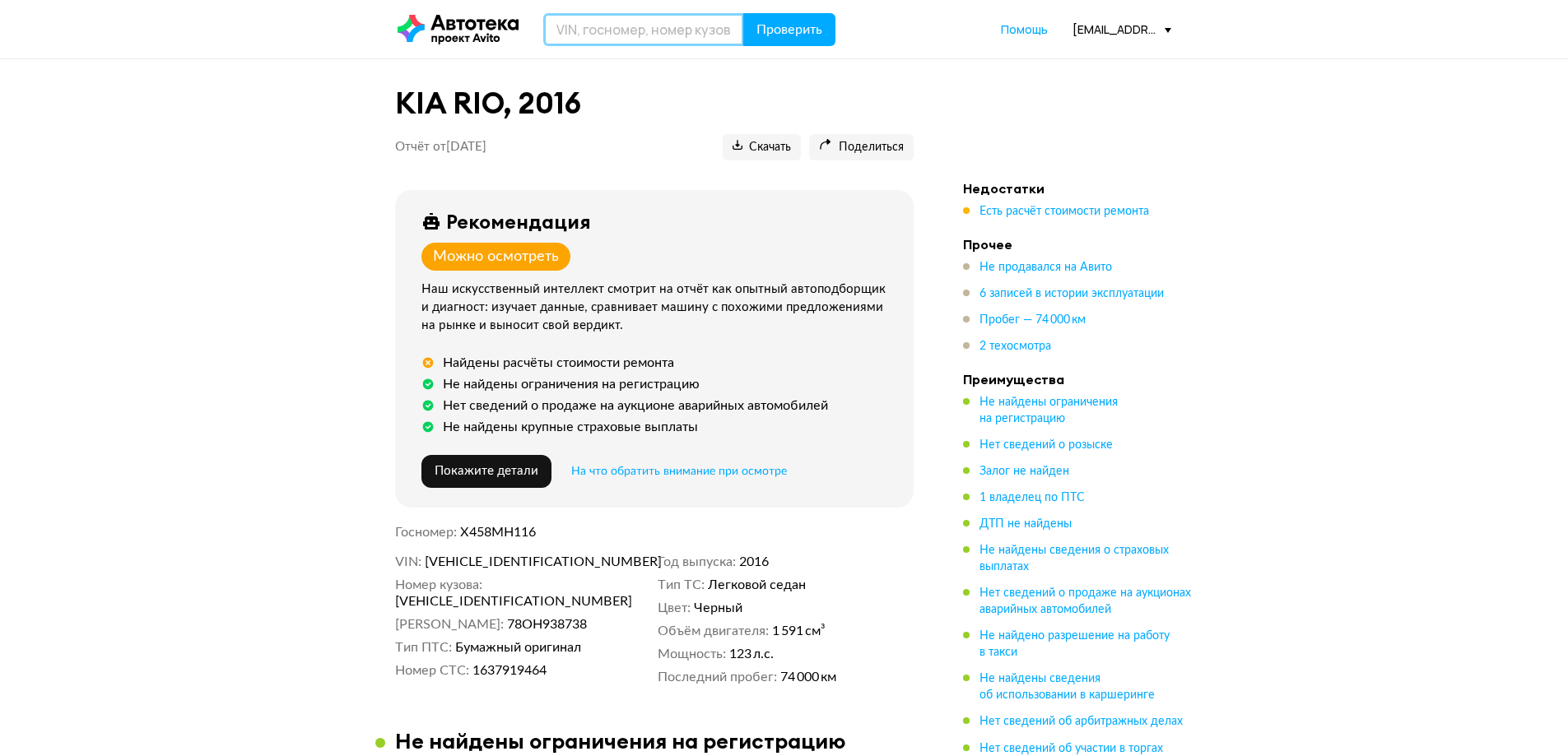
click at [598, 25] on input "text" at bounding box center [643, 30] width 201 height 33
paste input "[VEHICLE_IDENTIFICATION_NUMBER]"
type input "[VEHICLE_IDENTIFICATION_NUMBER]"
click at [777, 31] on span "Проверить" at bounding box center [789, 29] width 66 height 13
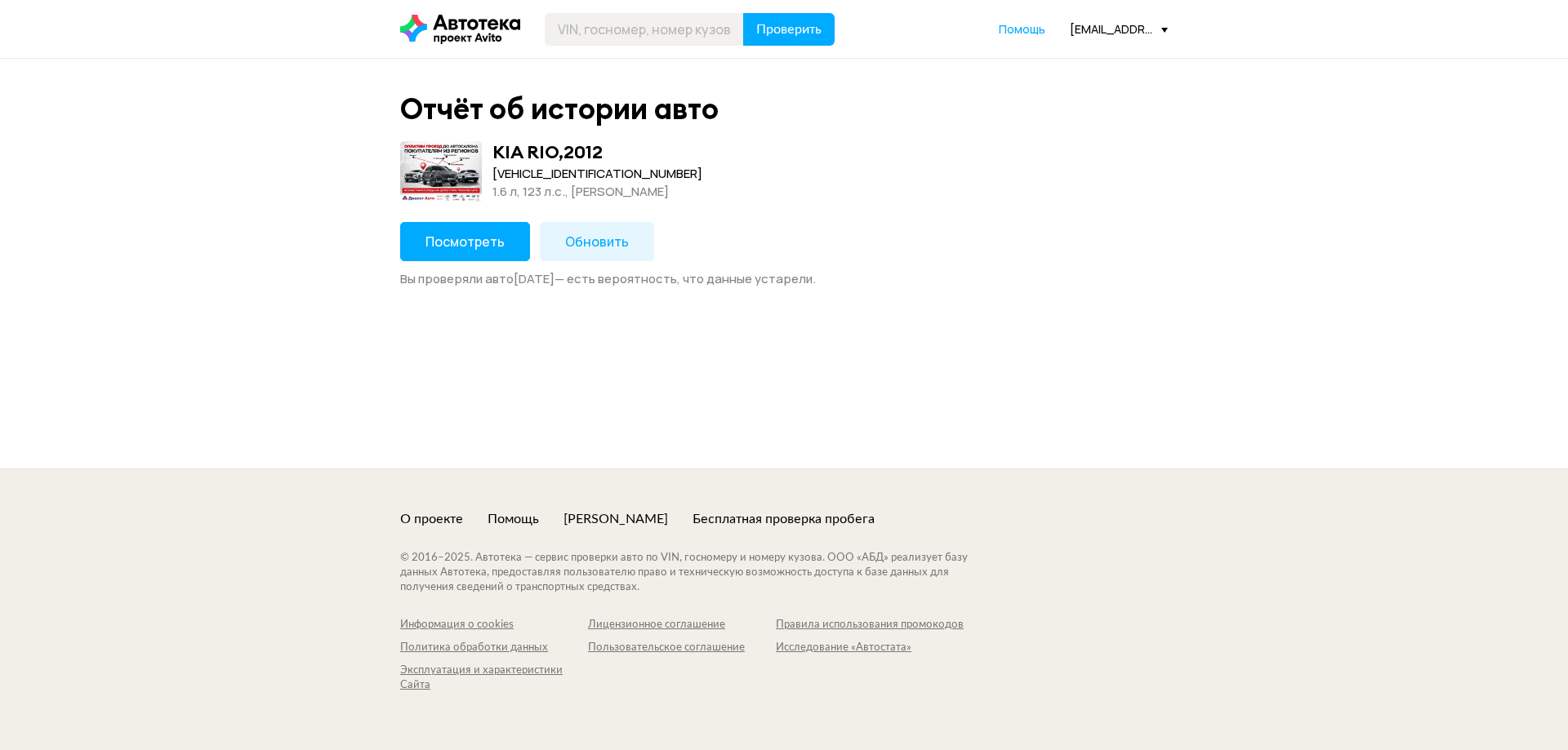
click at [439, 233] on span "Посмотреть" at bounding box center [465, 241] width 79 height 18
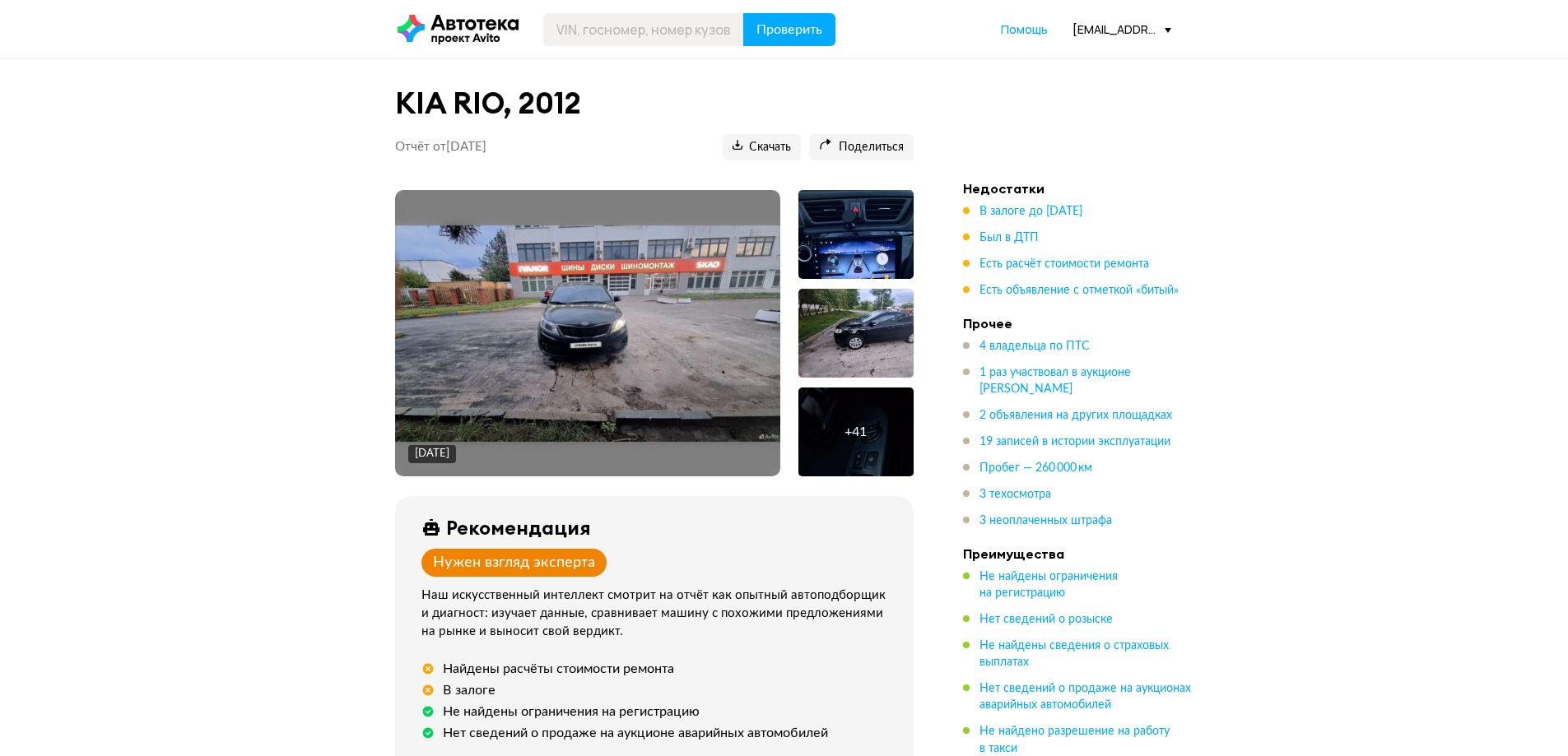
click at [1025, 277] on ul "В залоге до [DATE] Был в ДТП Есть расчёт стоимости ремонта Есть объявление с от…" at bounding box center [1078, 251] width 231 height 96
click at [1030, 287] on span "Есть объявление с отметкой «битый»" at bounding box center [1078, 290] width 199 height 11
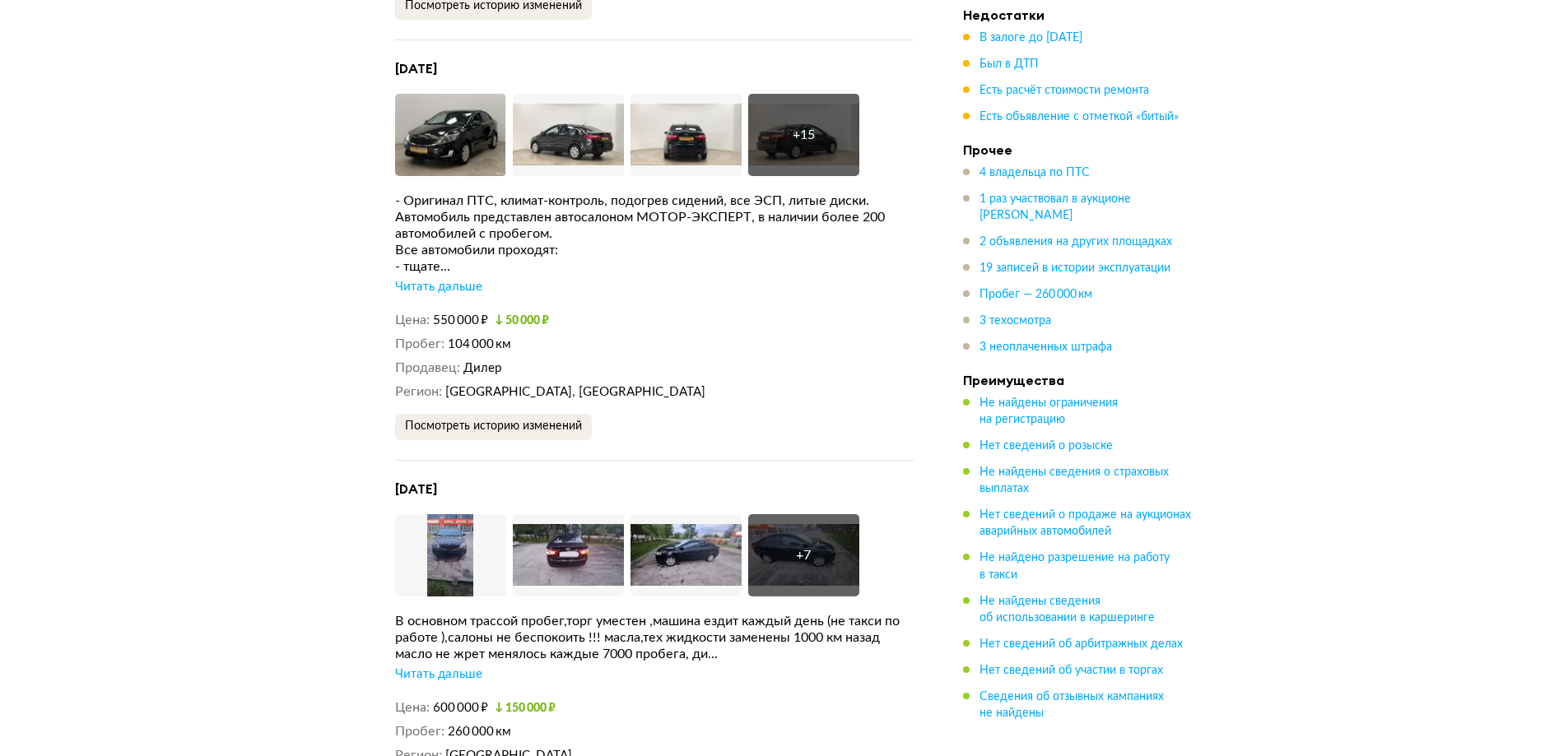
scroll to position [4172, 0]
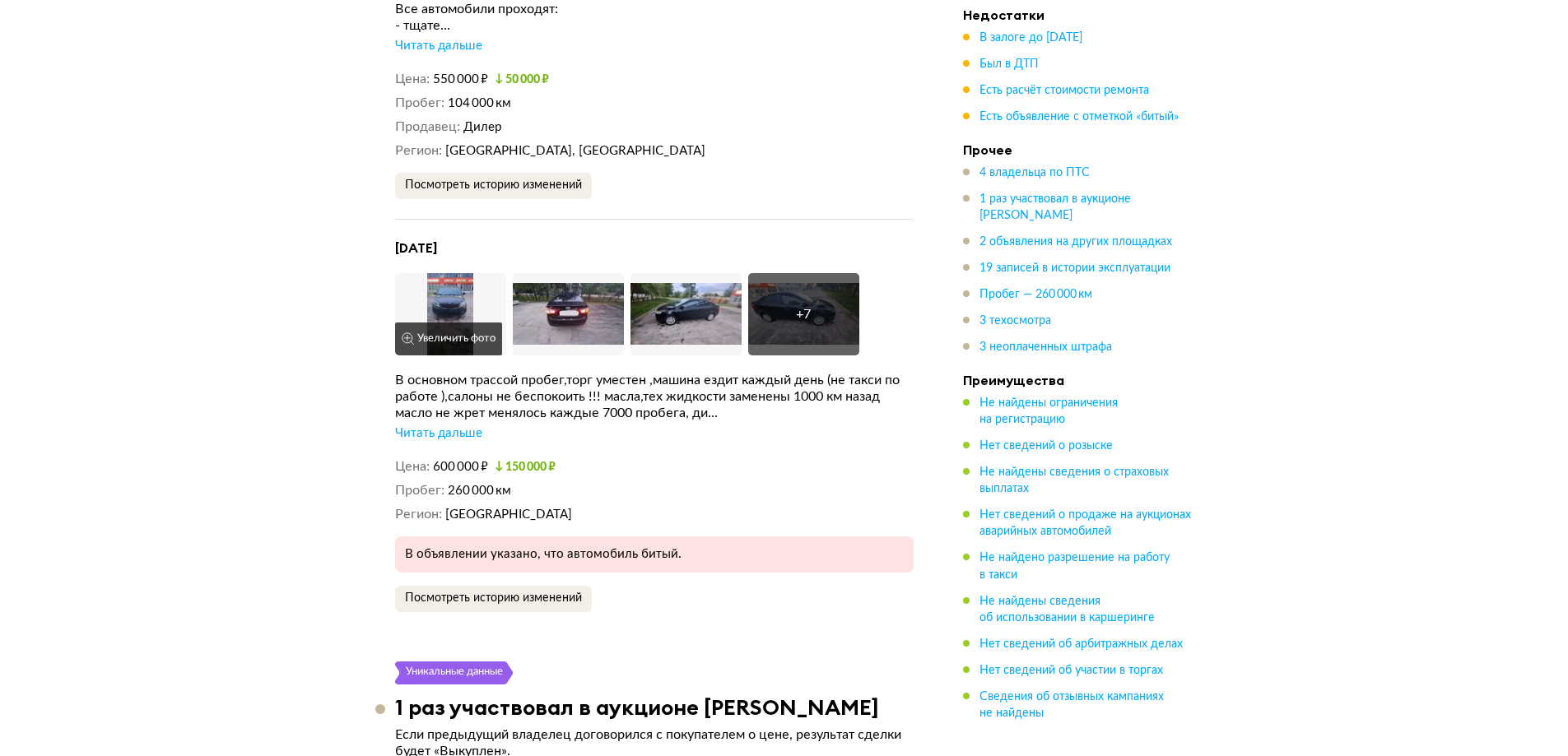
click at [440, 290] on img at bounding box center [450, 314] width 111 height 82
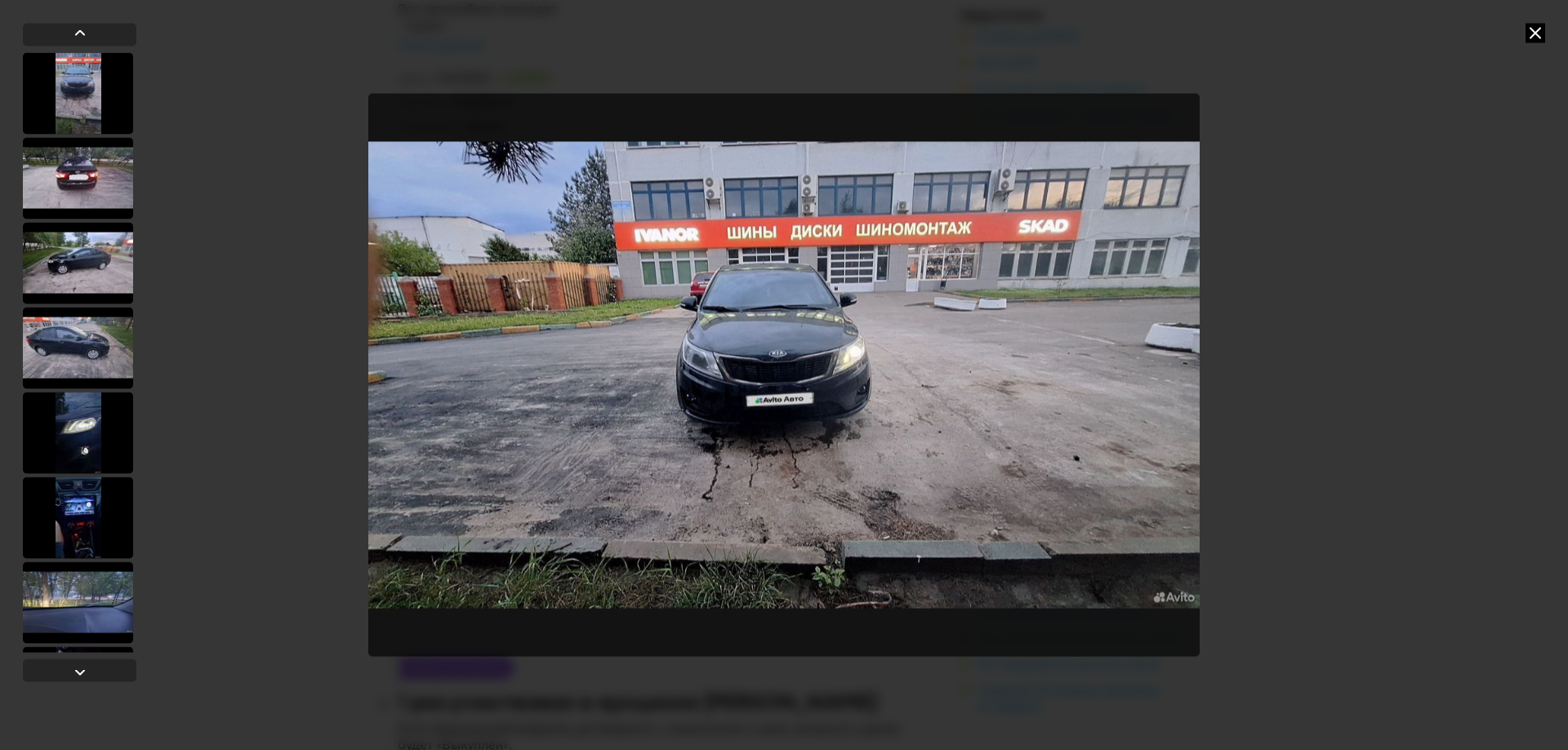
click at [1542, 27] on icon at bounding box center [1535, 32] width 20 height 20
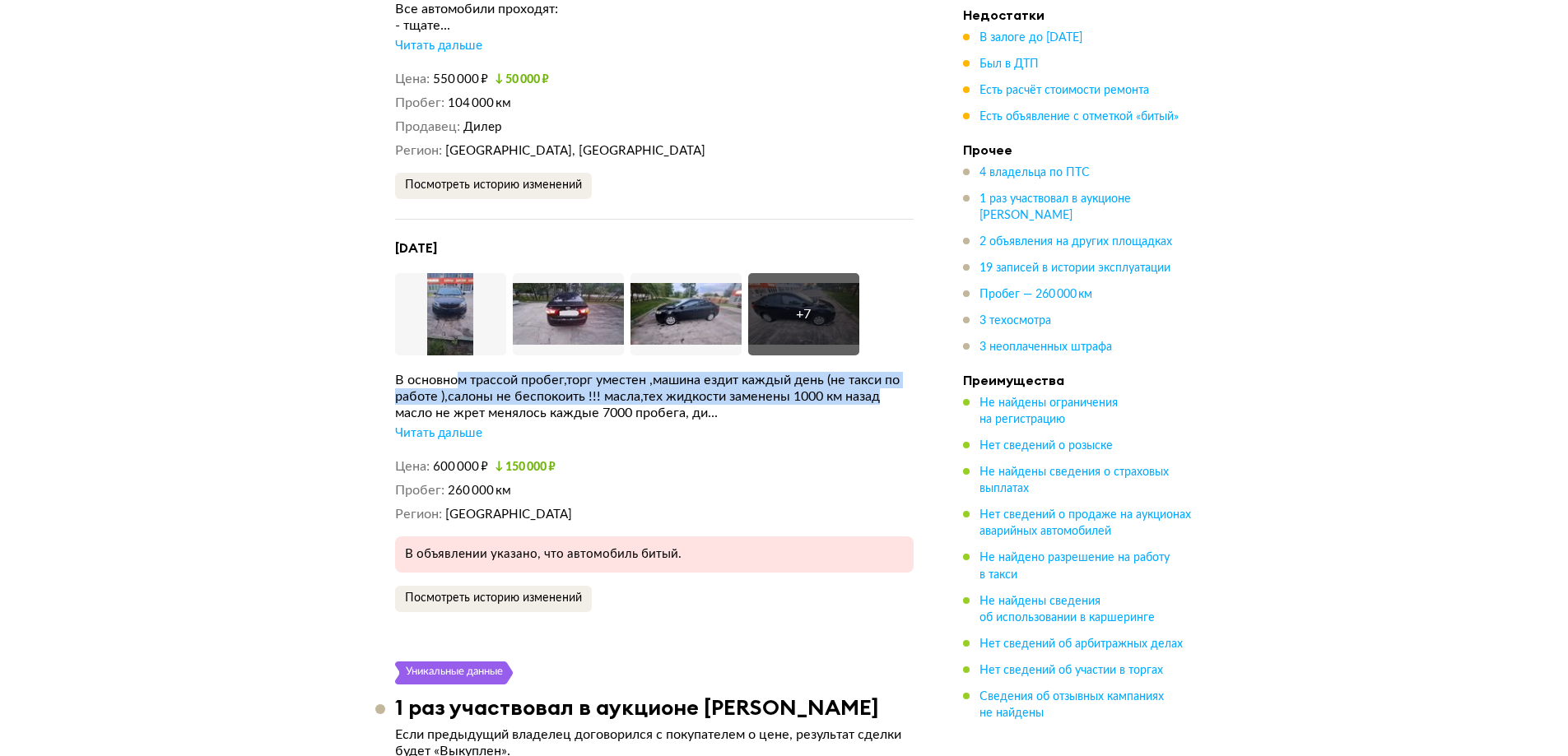
drag, startPoint x: 455, startPoint y: 366, endPoint x: 918, endPoint y: 382, distance: 463.3
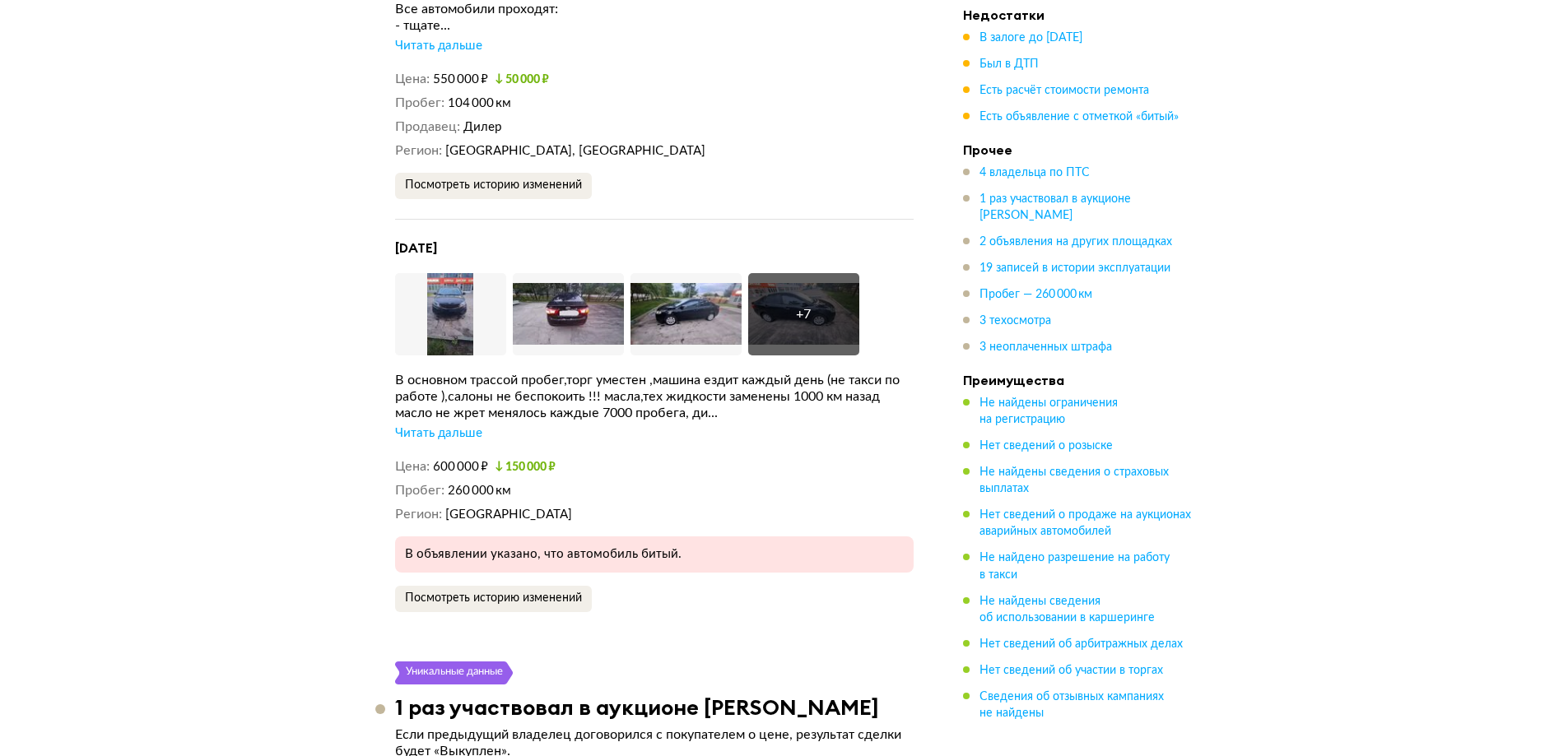
click at [456, 425] on div "Читать дальше" at bounding box center [438, 433] width 87 height 17
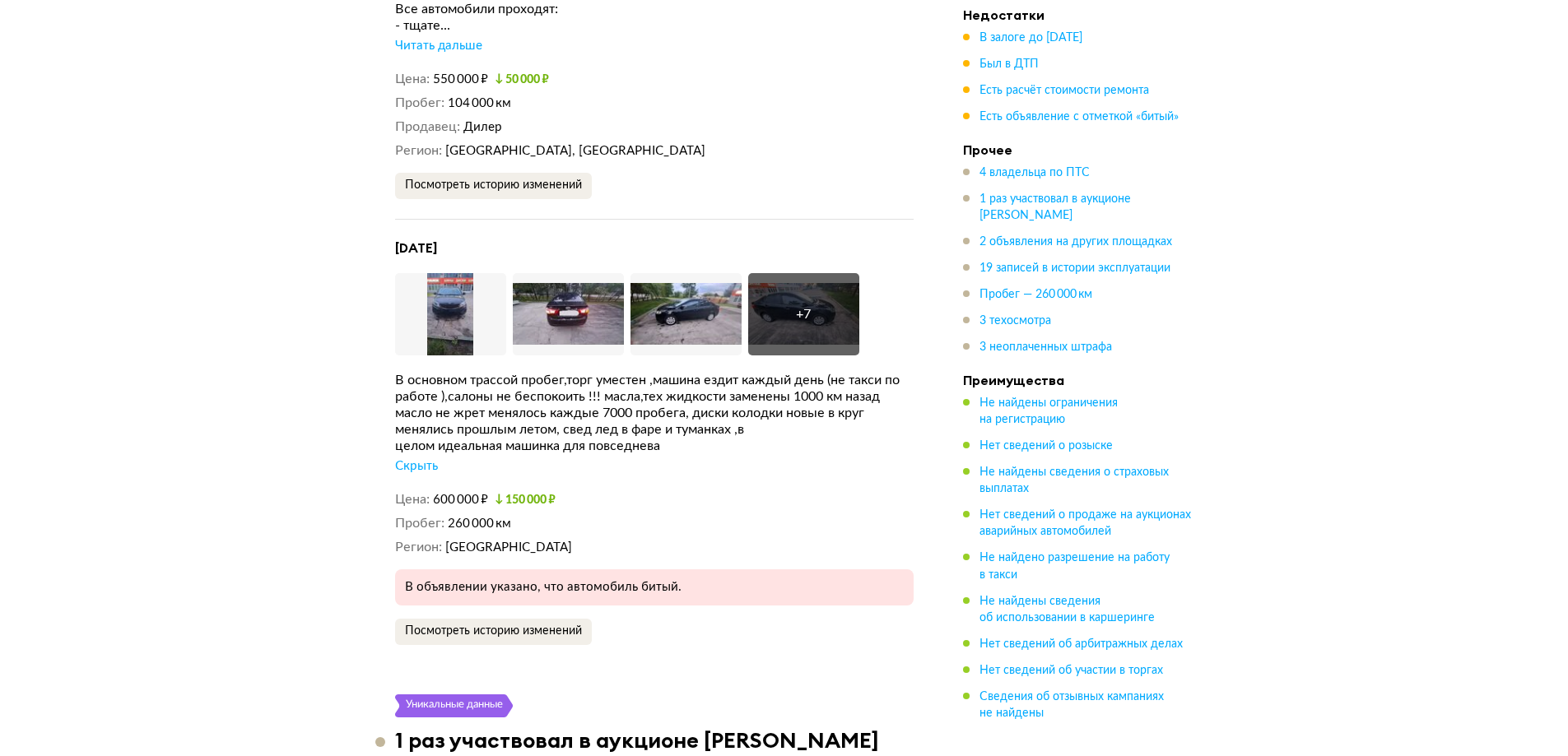
drag, startPoint x: 556, startPoint y: 384, endPoint x: 861, endPoint y: 437, distance: 309.6
click at [863, 431] on div "В основном трассой пробег,торг уместен ,машина ездит каждый день (не такси по р…" at bounding box center [654, 423] width 519 height 103
drag, startPoint x: 1020, startPoint y: 64, endPoint x: 956, endPoint y: 114, distance: 81.2
click at [1019, 65] on span "Был в ДТП" at bounding box center [1009, 64] width 60 height 11
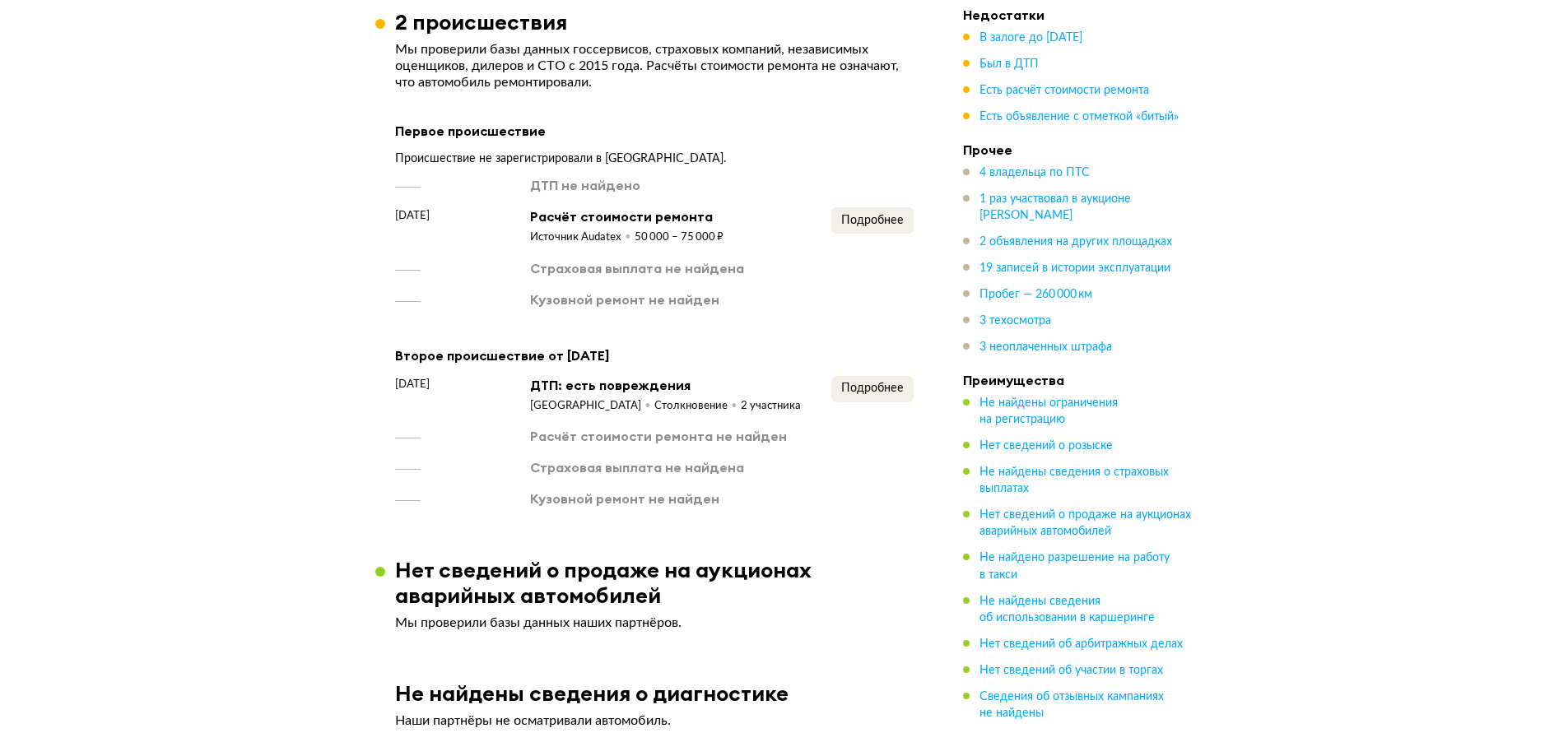
scroll to position [2182, 0]
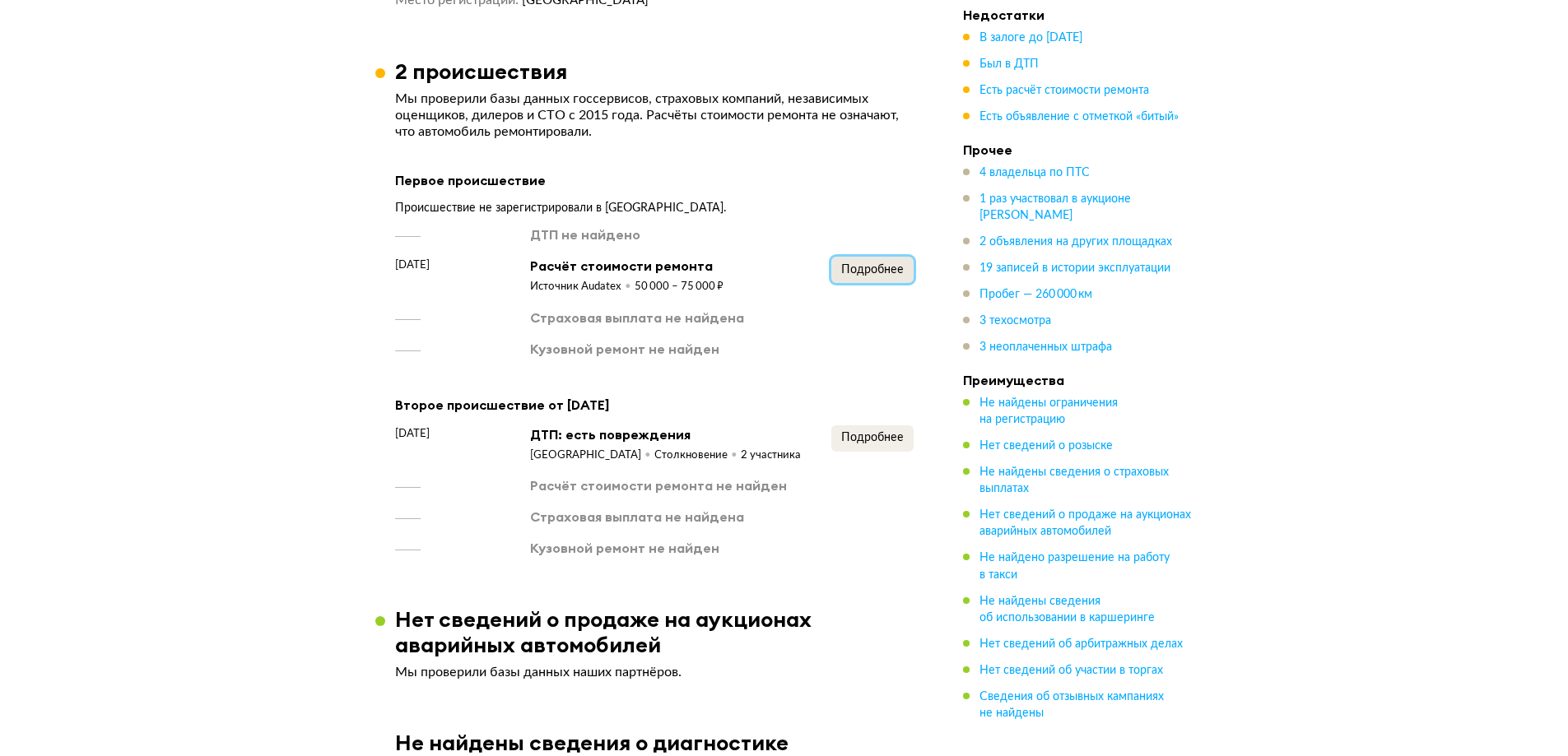
click at [857, 264] on span "Подробнее" at bounding box center [872, 269] width 62 height 11
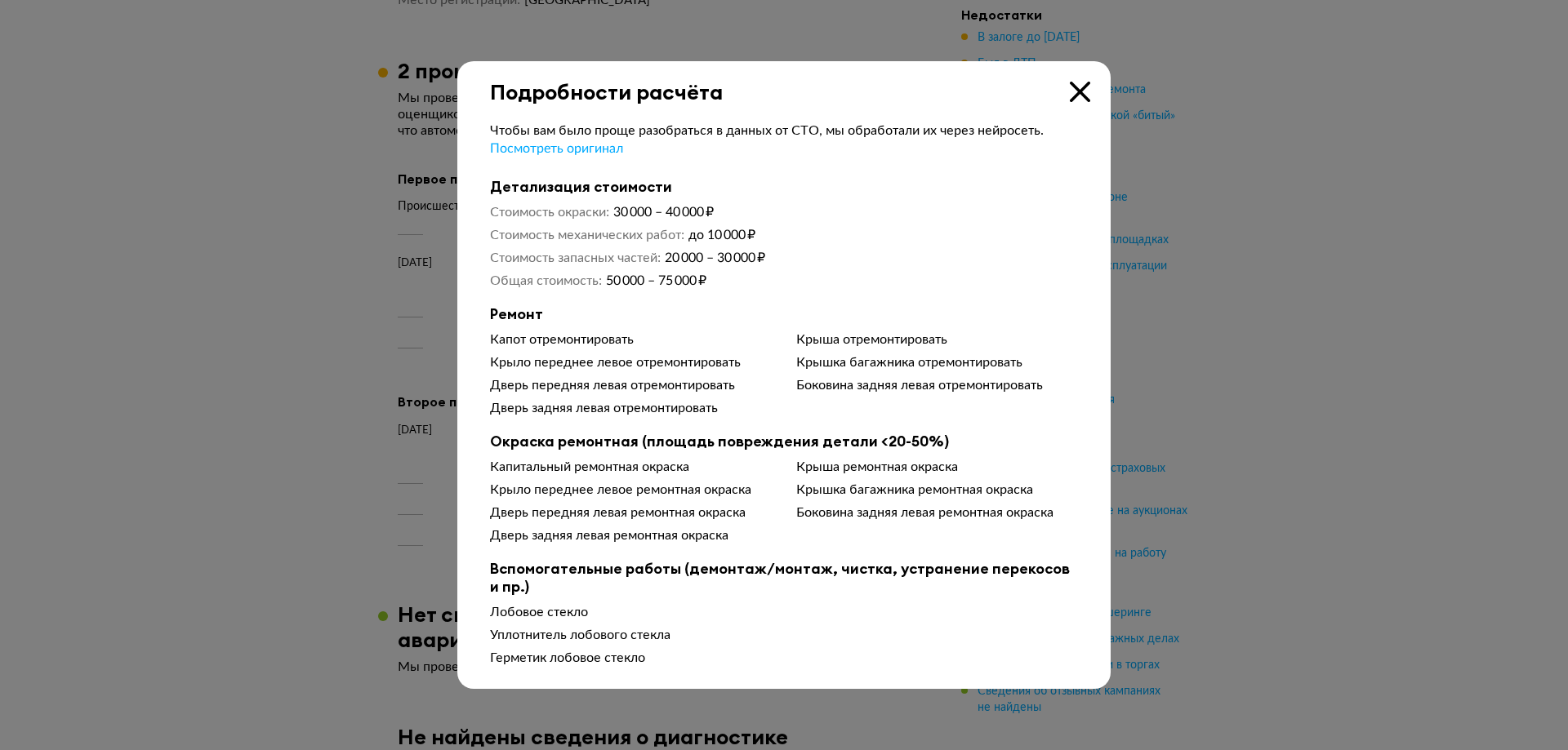
drag, startPoint x: 1085, startPoint y: 82, endPoint x: 1024, endPoint y: 152, distance: 92.8
click at [1082, 85] on icon at bounding box center [1080, 91] width 20 height 20
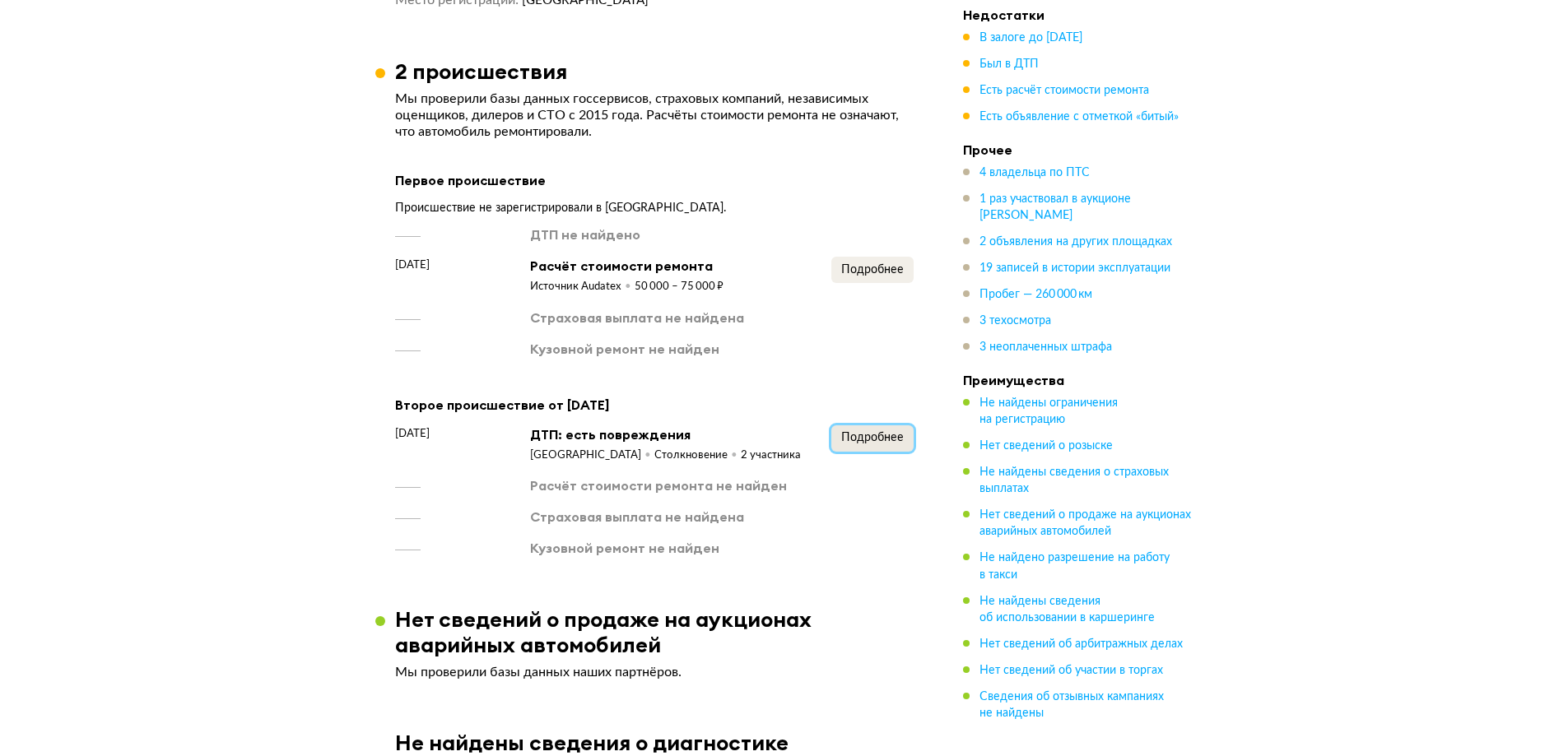
click at [884, 431] on span "Подробнее" at bounding box center [872, 437] width 62 height 11
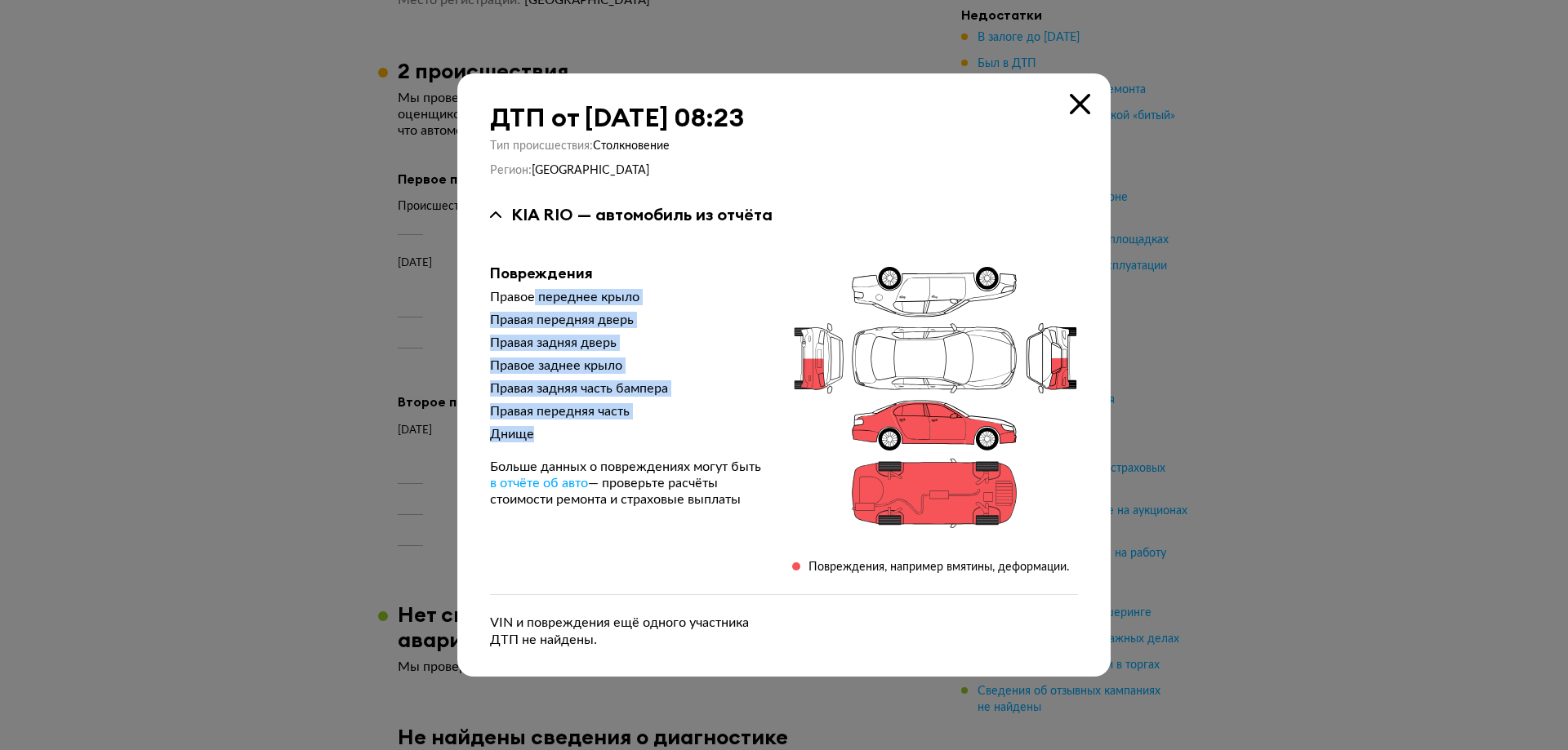
drag, startPoint x: 536, startPoint y: 305, endPoint x: 675, endPoint y: 423, distance: 182.3
click at [675, 423] on div "Правое переднее крыло Правая передняя дверь Правая задняя дверь Правое заднее к…" at bounding box center [628, 398] width 276 height 218
click at [676, 424] on div "Правое переднее крыло Правая передняя дверь Правая задняя дверь Правое заднее к…" at bounding box center [628, 398] width 276 height 218
drag, startPoint x: 602, startPoint y: 439, endPoint x: 483, endPoint y: 294, distance: 187.6
click at [483, 294] on div "ДТП от [DATE] 08:23 Тип происшествия : Столкновение Регион : [GEOGRAPHIC_DATA] …" at bounding box center [784, 374] width 653 height 603
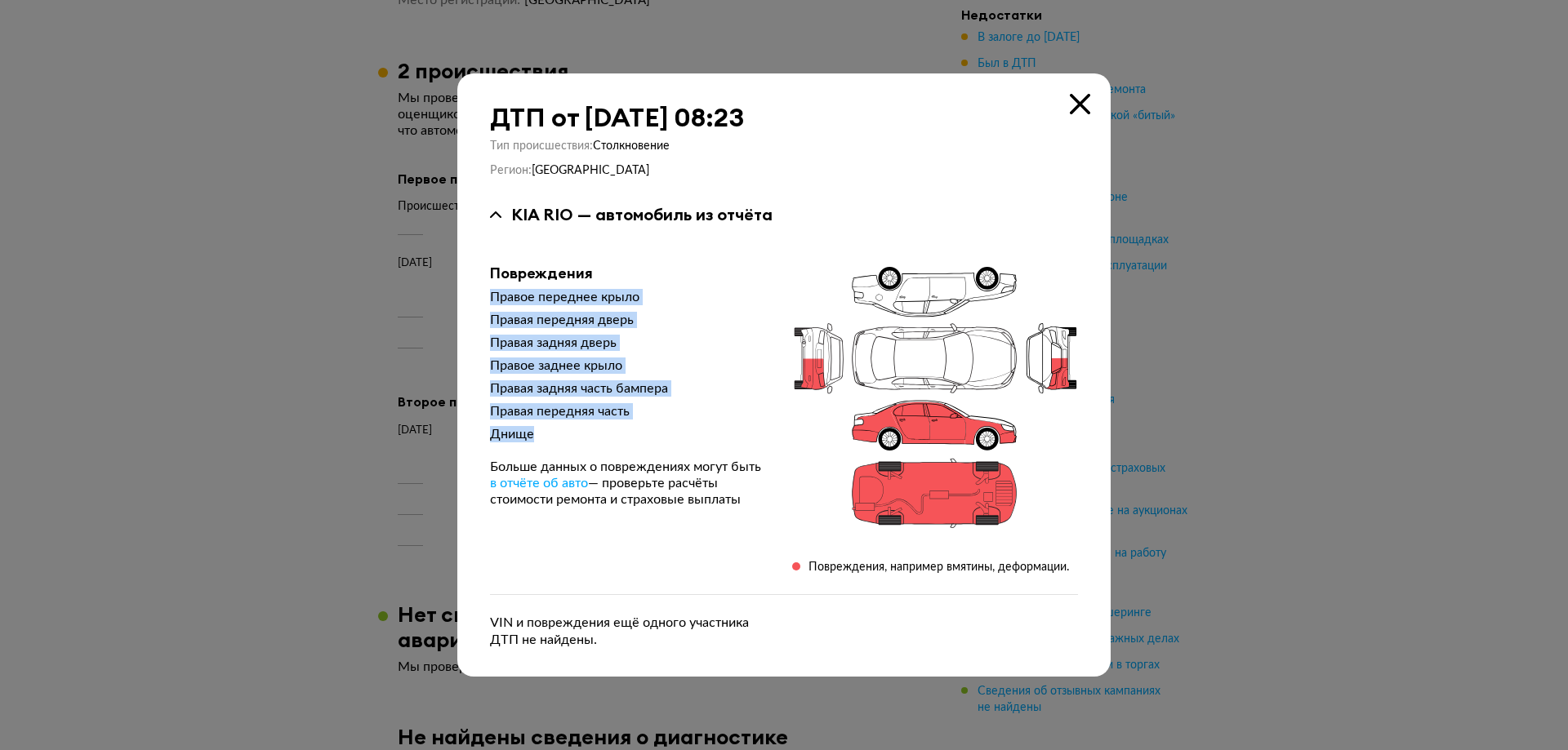
click at [493, 325] on div "Правая передняя дверь" at bounding box center [628, 319] width 276 height 17
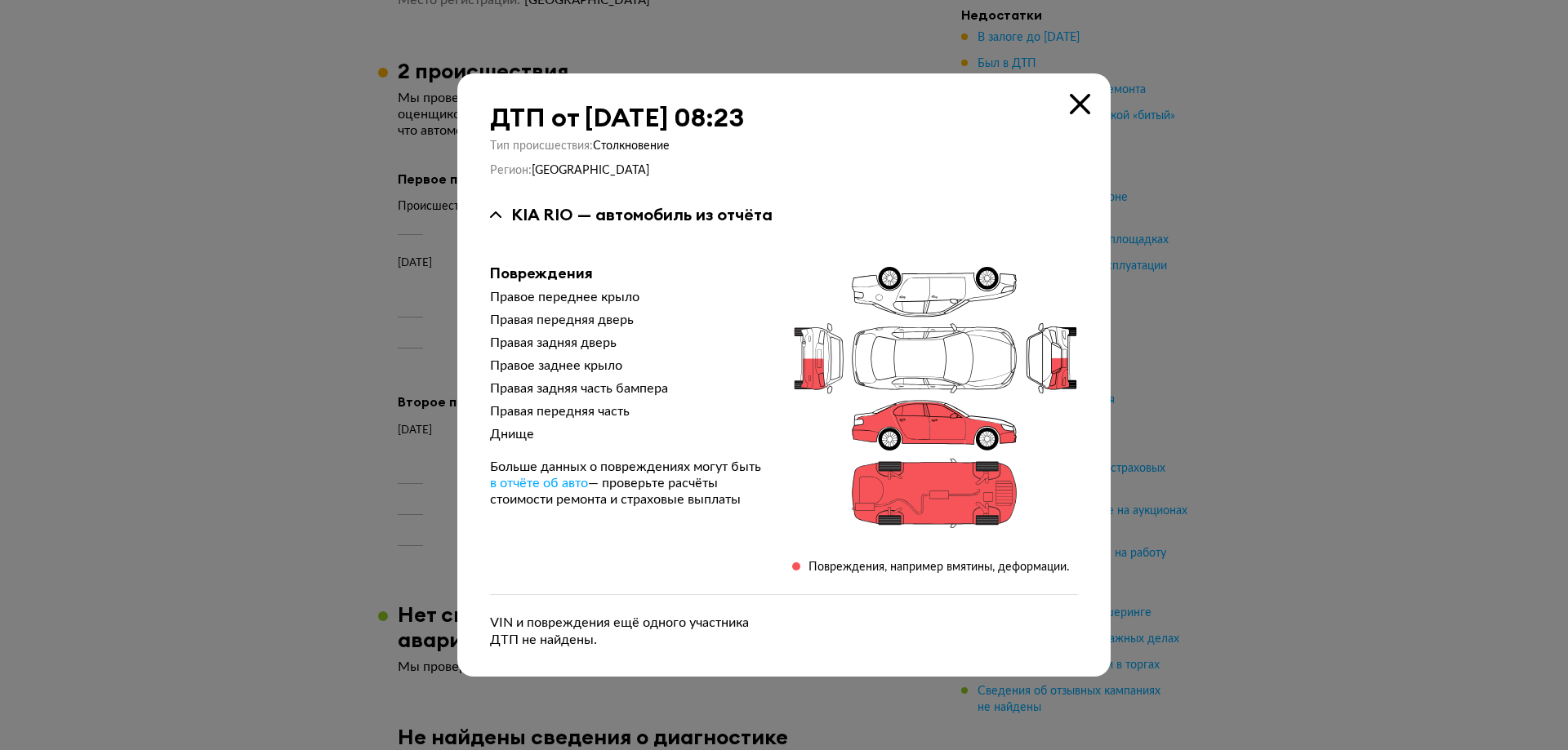
click at [1078, 108] on icon at bounding box center [1080, 104] width 20 height 20
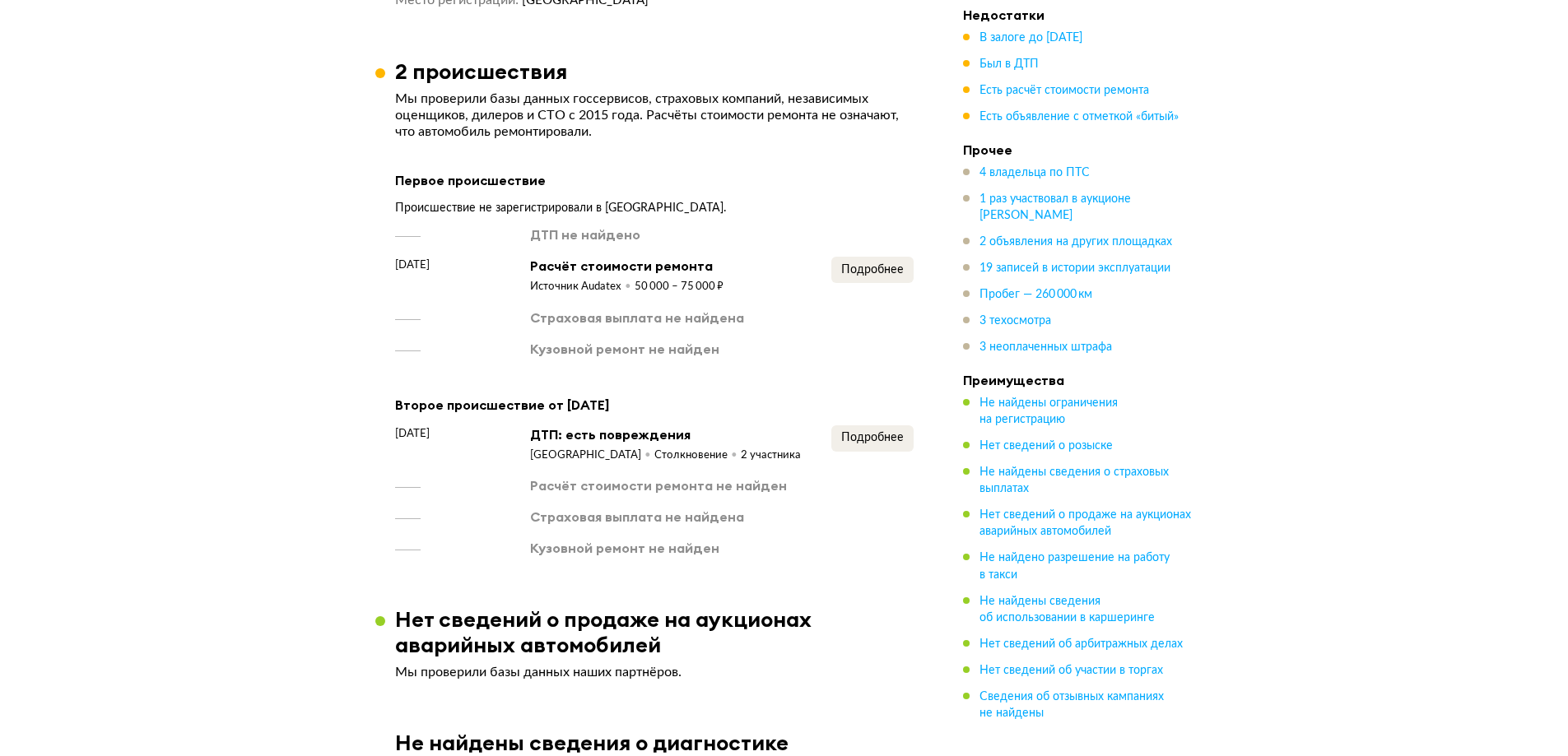
click at [1027, 100] on ul "В залоге до [DATE] Был в ДТП Есть расчёт стоимости ремонта Есть объявление с от…" at bounding box center [1078, 77] width 231 height 96
click at [1027, 90] on span "Есть расчёт стоимости ремонта" at bounding box center [1063, 90] width 169 height 11
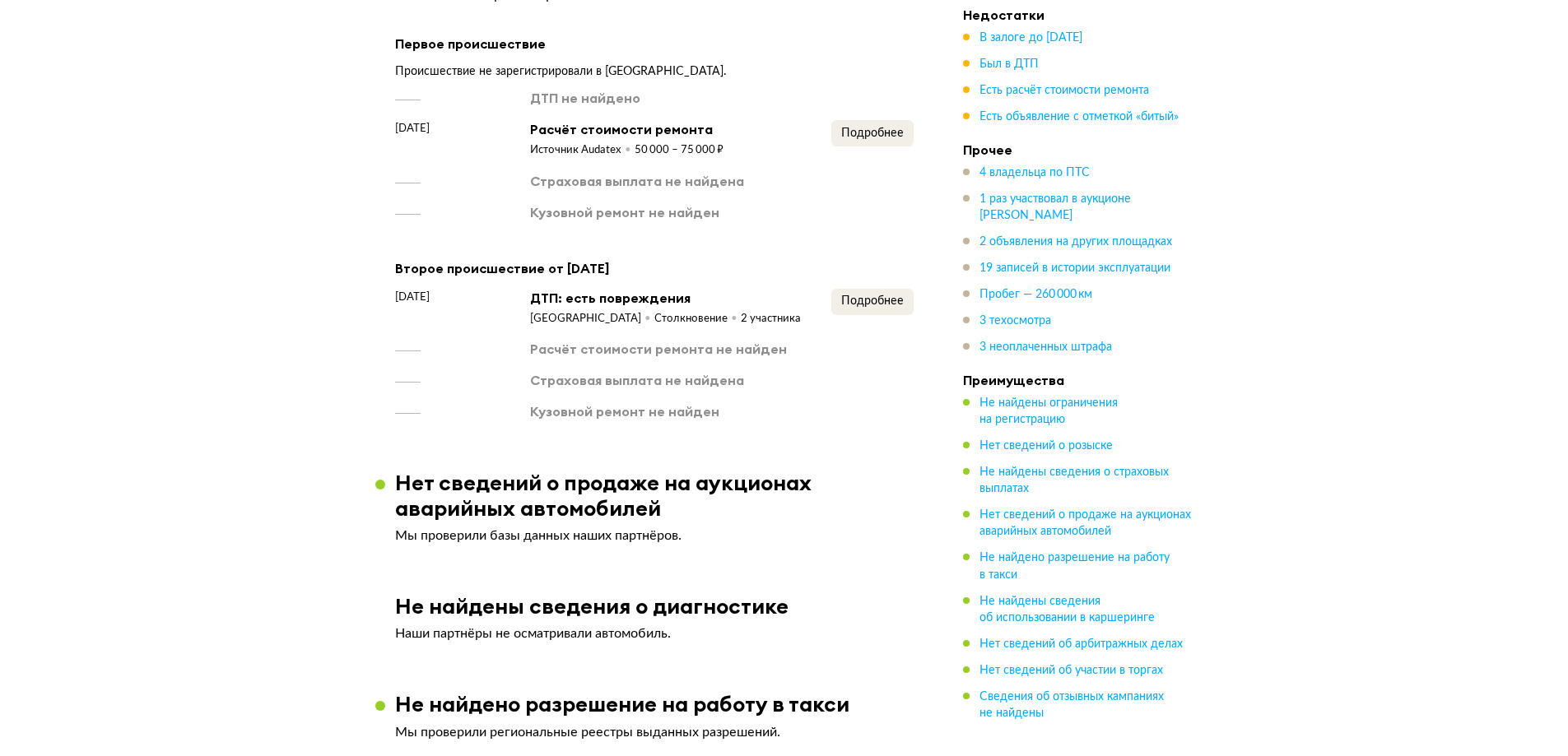
scroll to position [2341, 0]
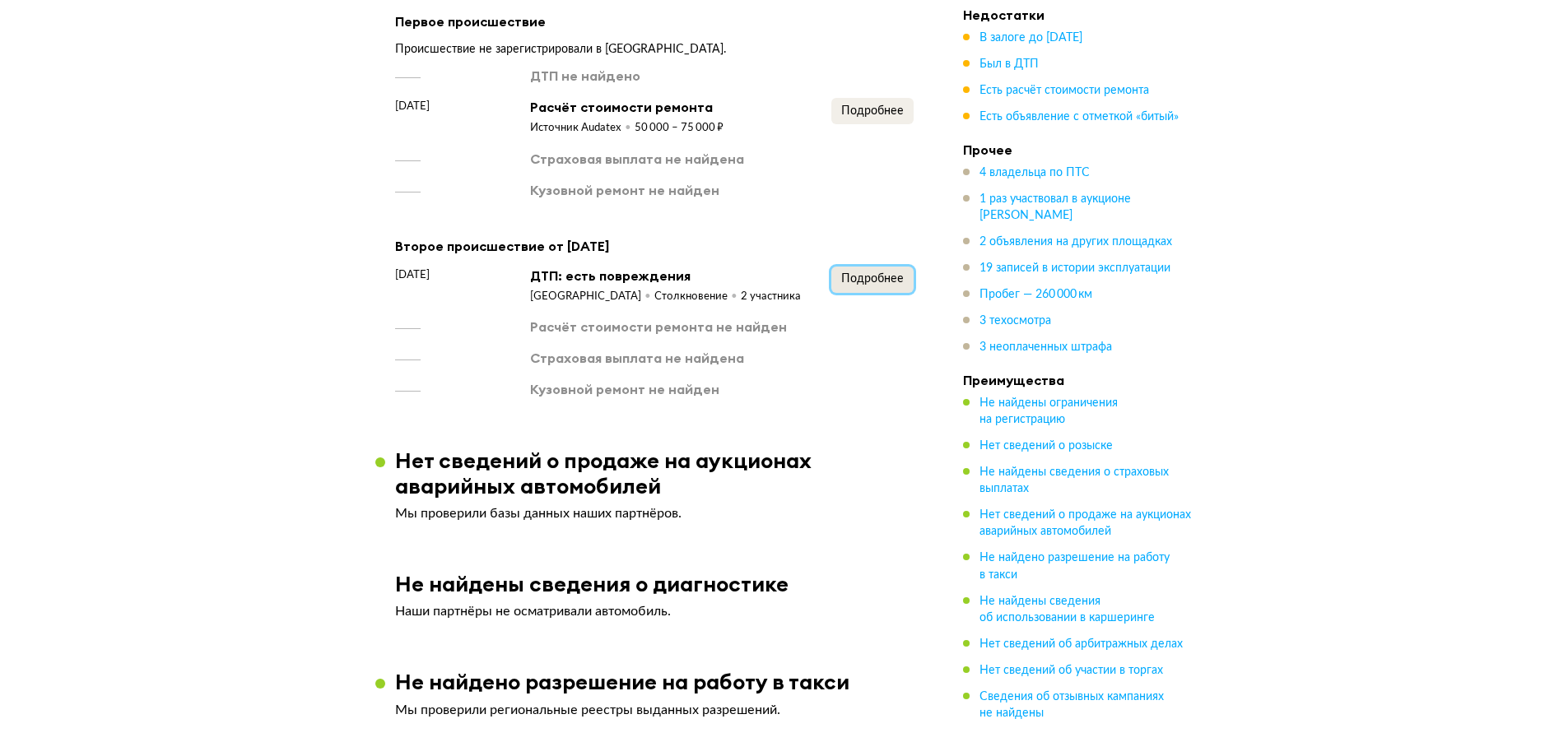
click at [853, 273] on span "Подробнее" at bounding box center [872, 278] width 62 height 11
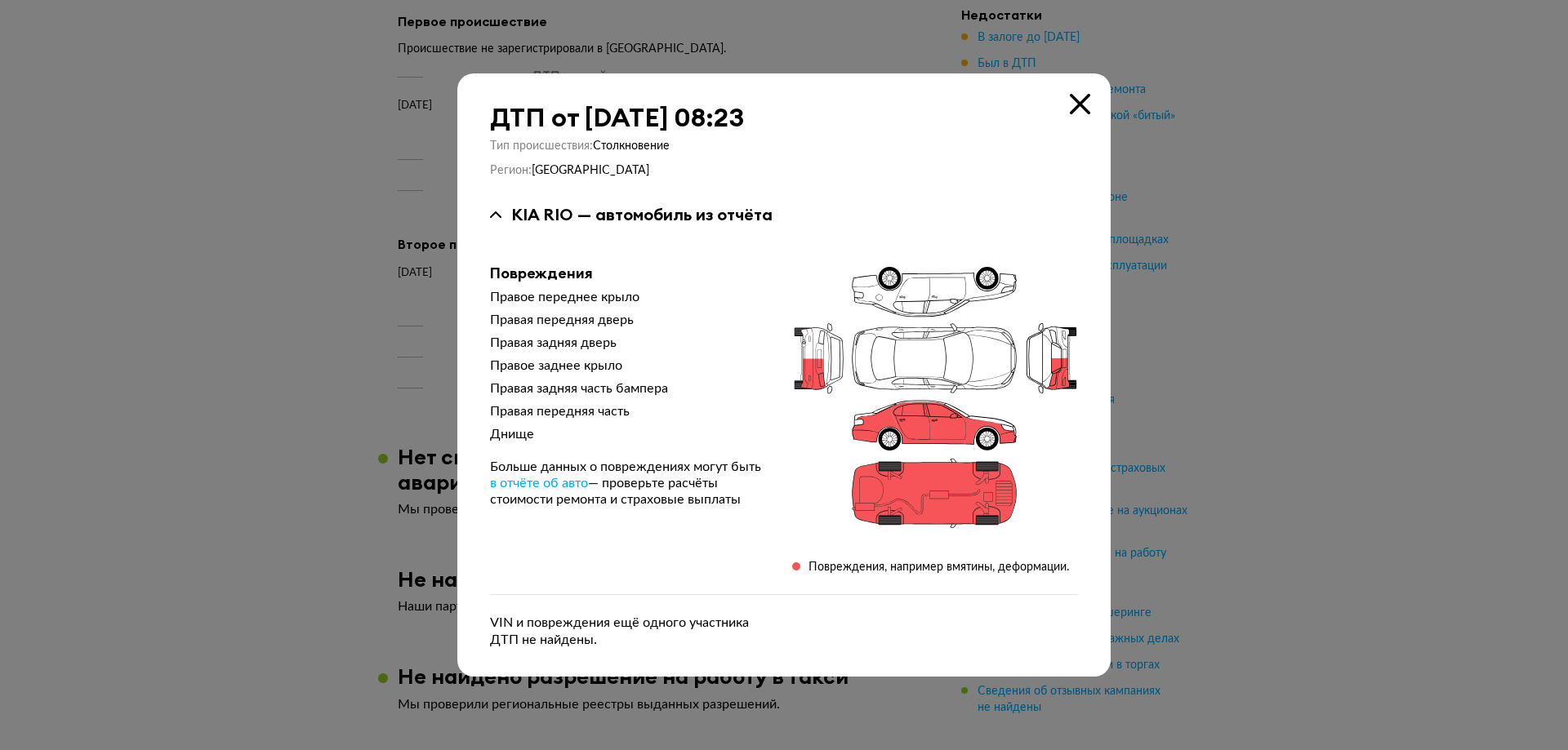
click at [1077, 109] on icon at bounding box center [1080, 104] width 20 height 20
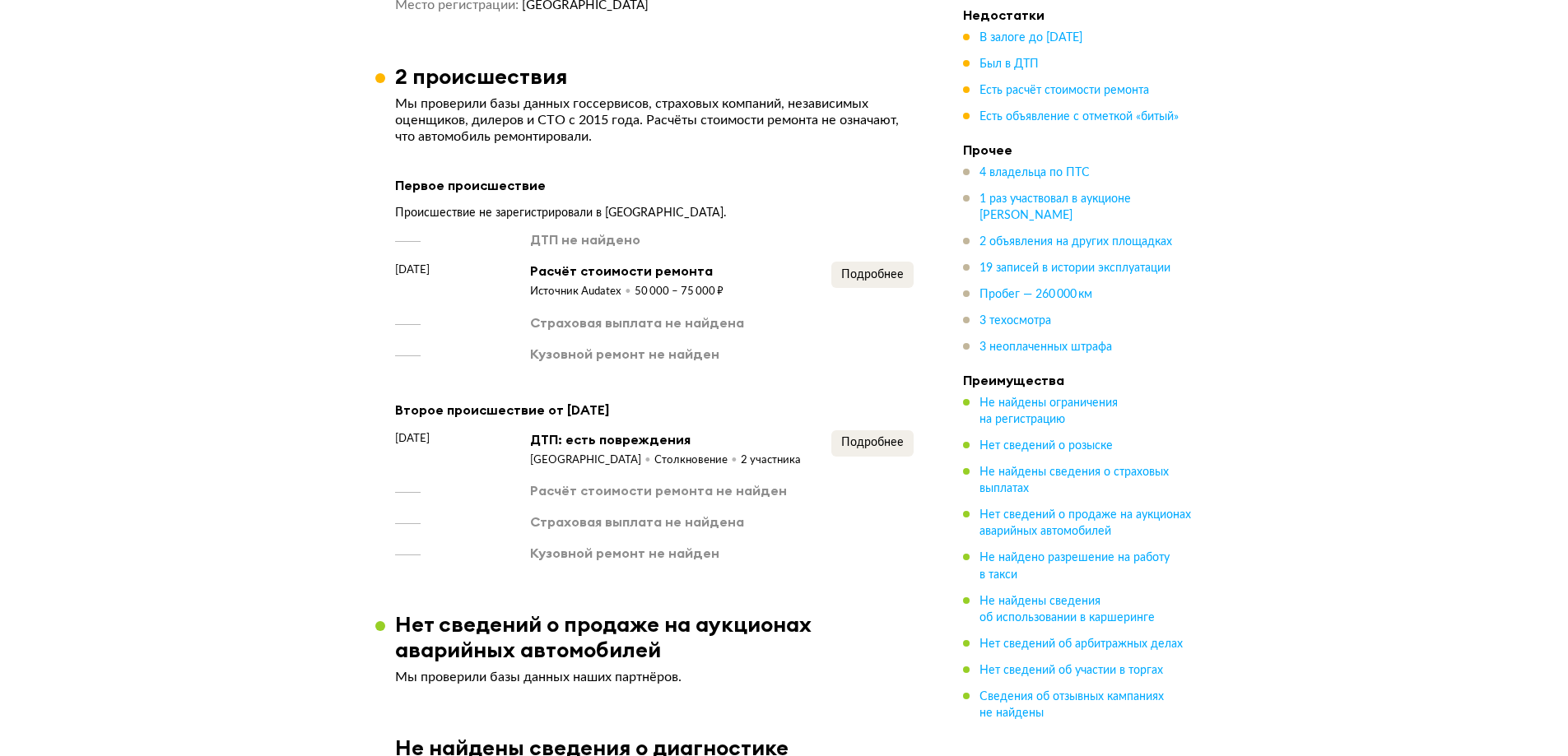
scroll to position [2176, 0]
click at [877, 270] on span "Подробнее" at bounding box center [872, 275] width 62 height 11
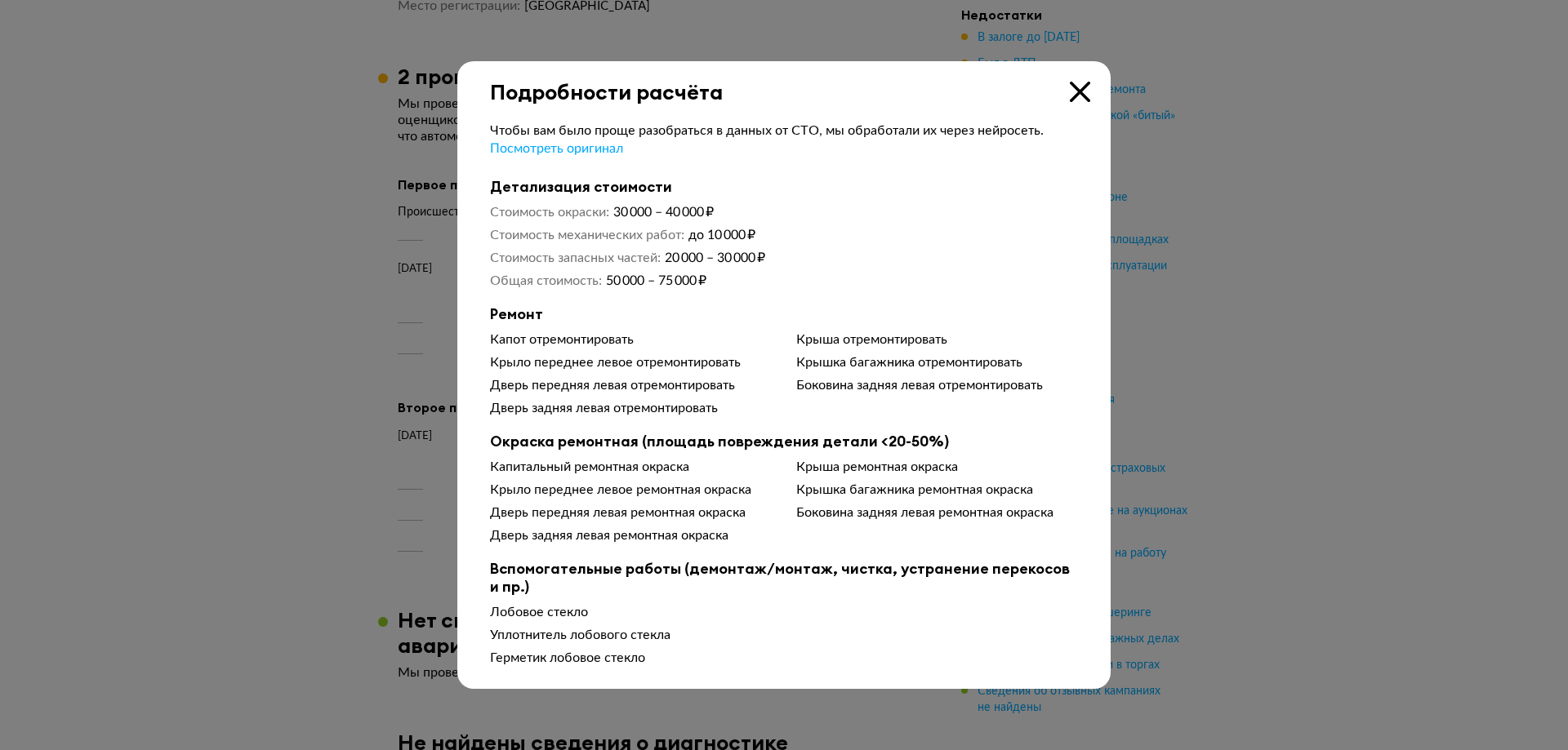
click at [1081, 85] on icon at bounding box center [1080, 91] width 20 height 20
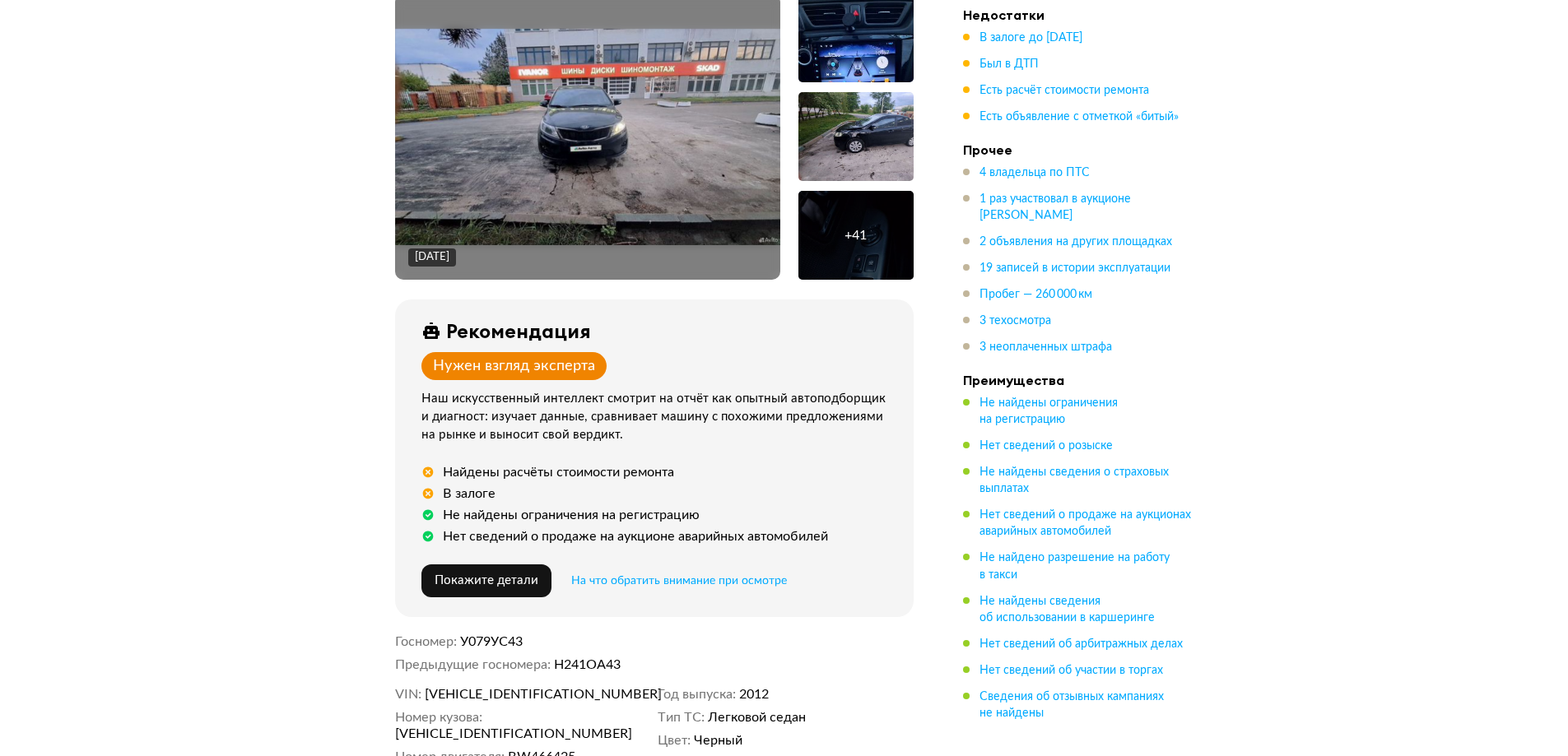
scroll to position [0, 0]
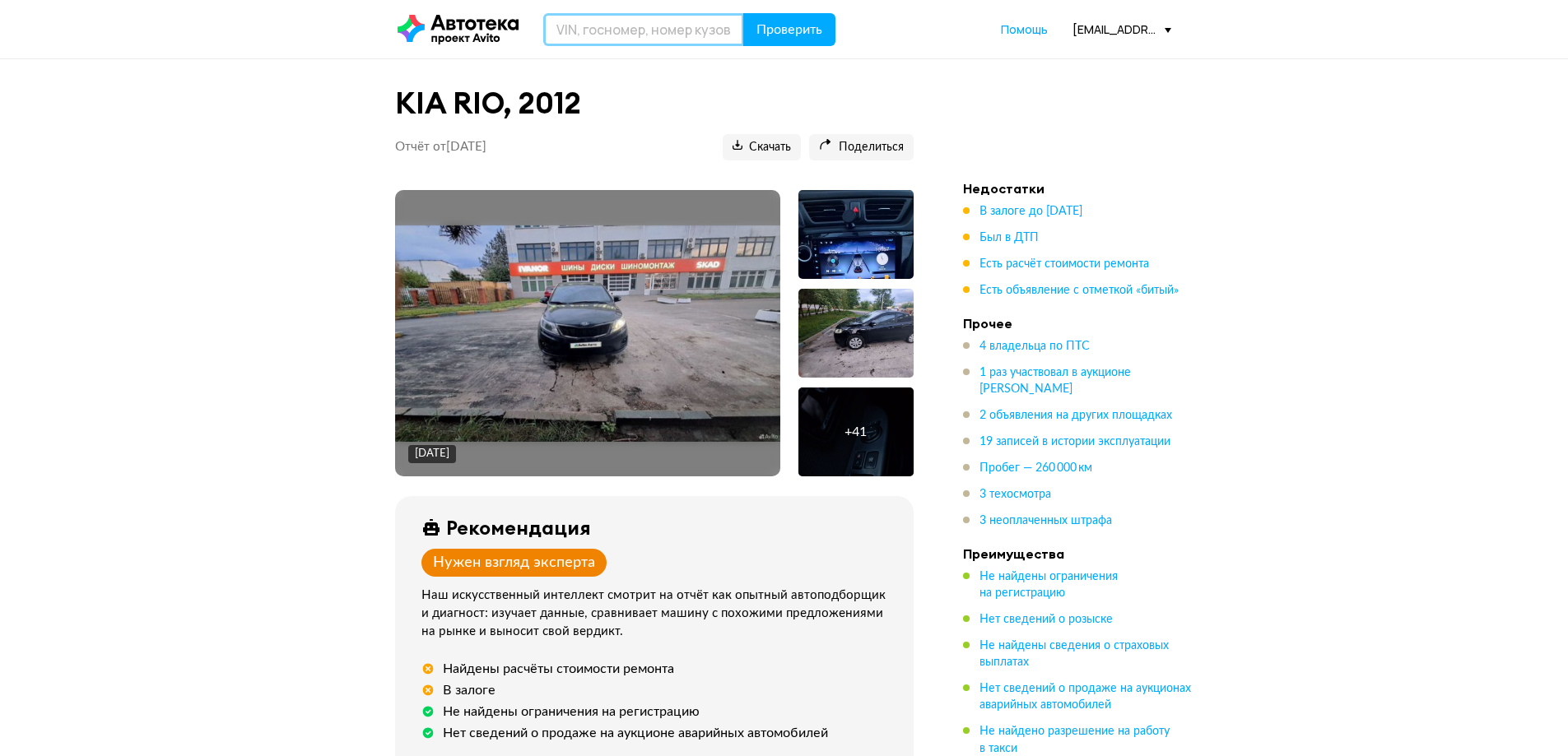
click at [600, 39] on input "text" at bounding box center [643, 30] width 201 height 33
paste input "[US_VEHICLE_IDENTIFICATION_NUMBER]"
type input "[US_VEHICLE_IDENTIFICATION_NUMBER]"
click at [775, 29] on span "Проверить" at bounding box center [789, 29] width 66 height 13
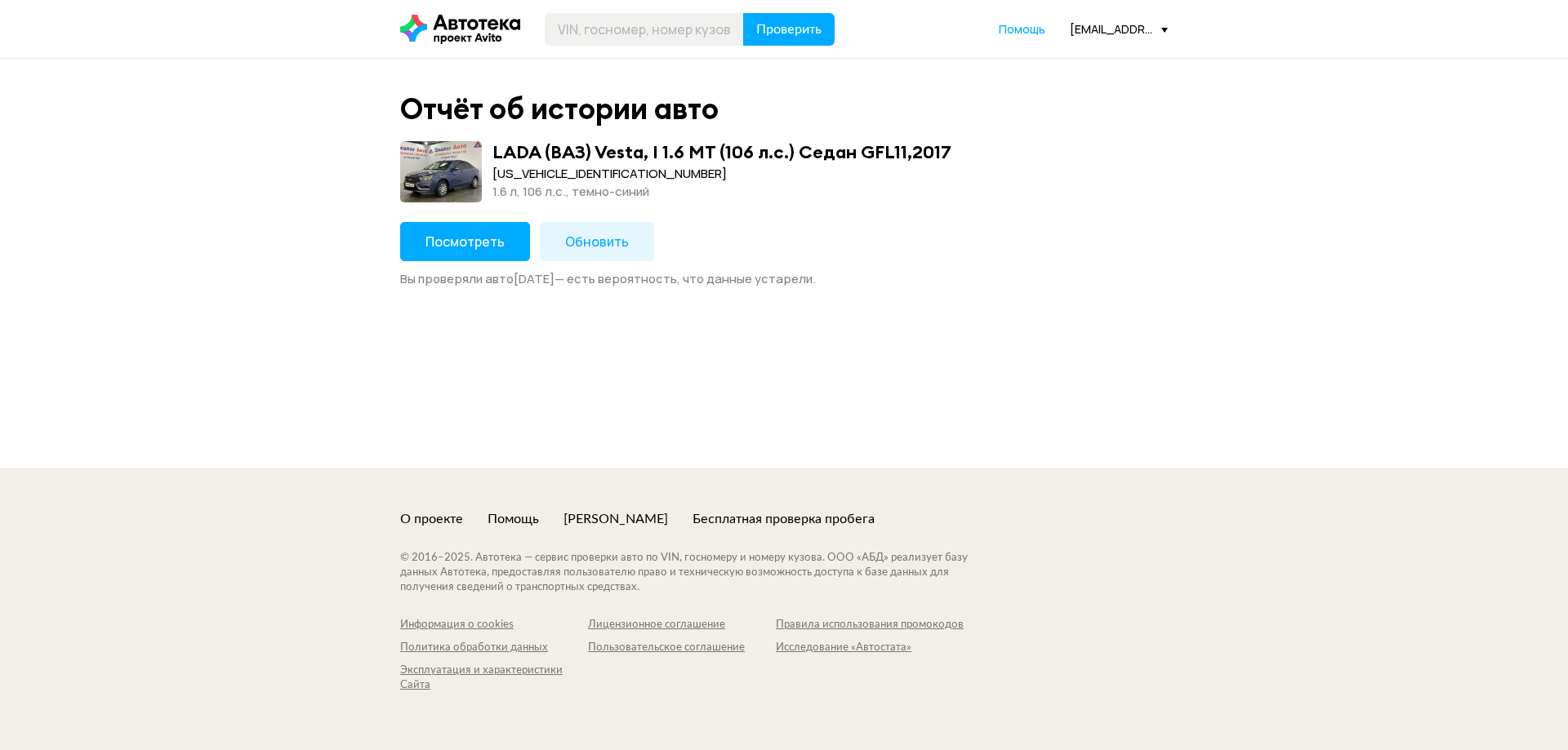
click at [462, 245] on span "Посмотреть" at bounding box center [465, 241] width 79 height 18
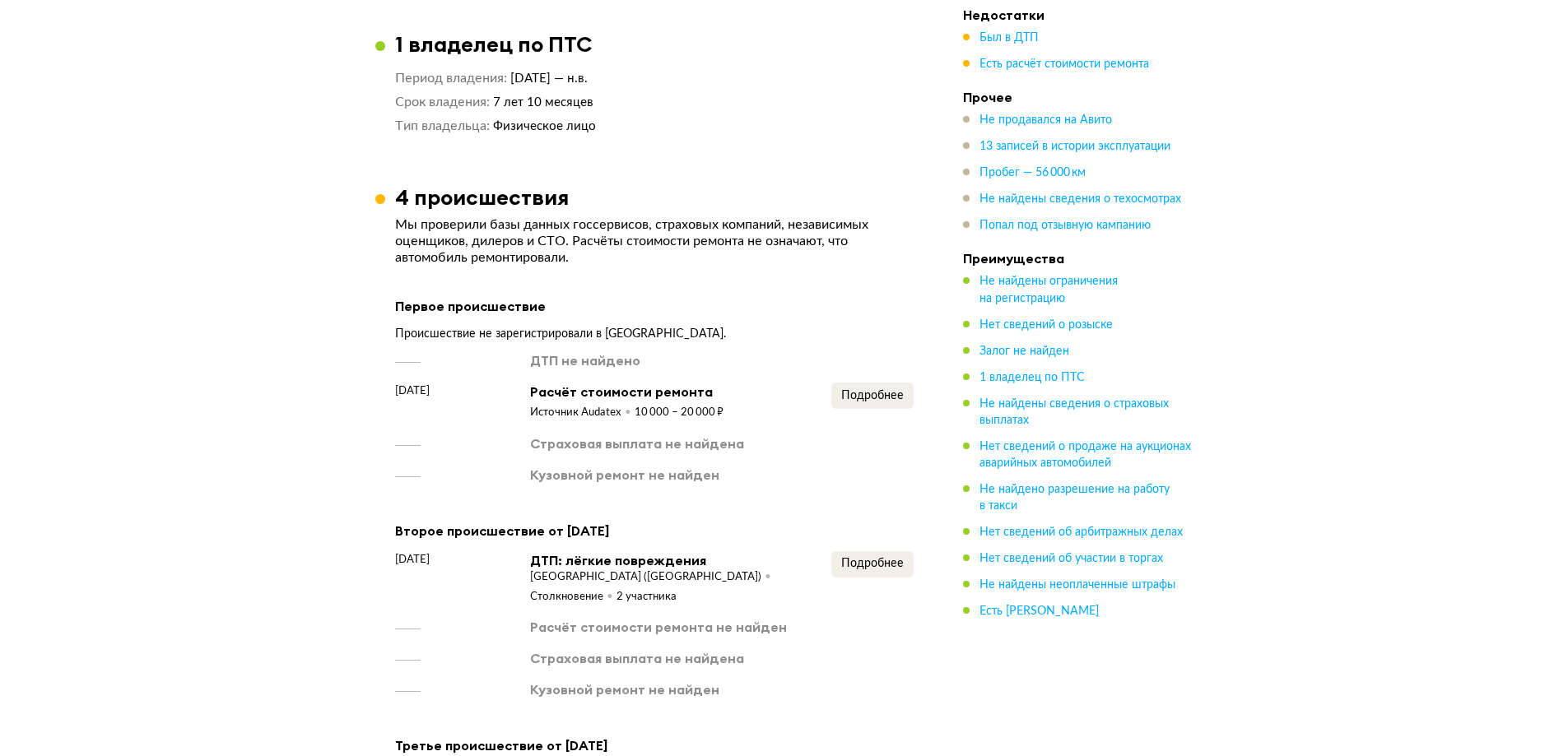
scroll to position [1234, 0]
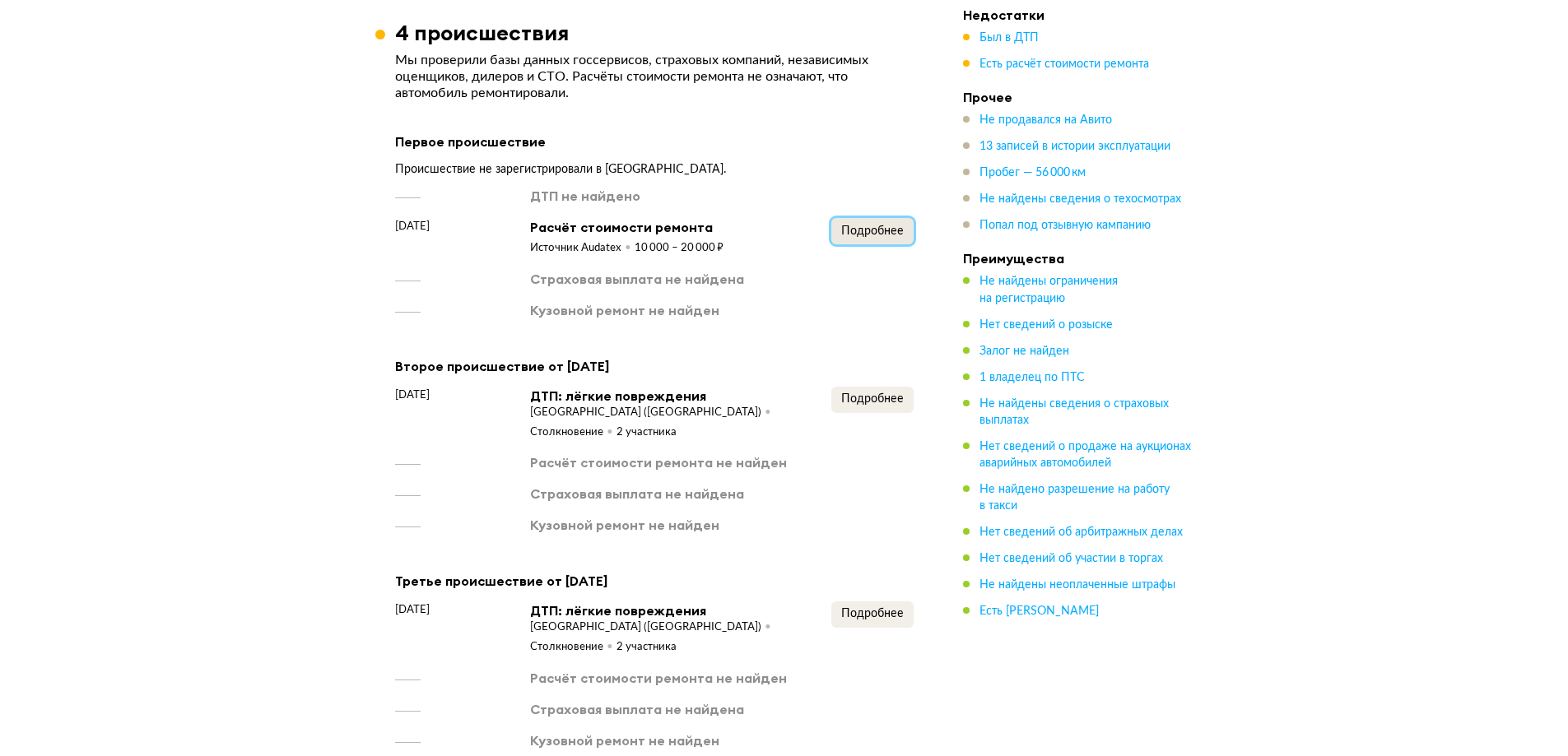
click at [899, 235] on span "Подробнее" at bounding box center [872, 231] width 62 height 11
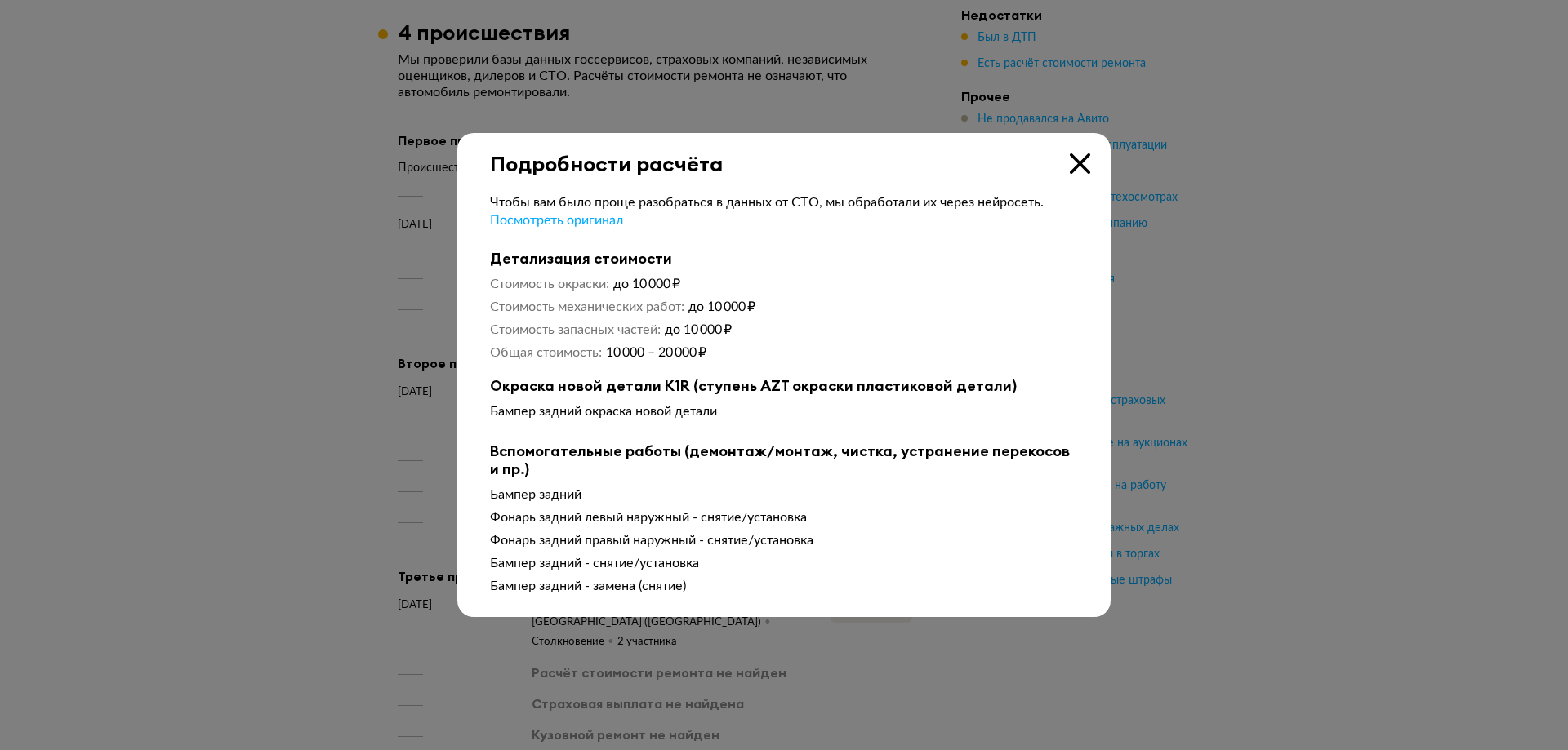
click at [1083, 168] on icon at bounding box center [1080, 163] width 20 height 20
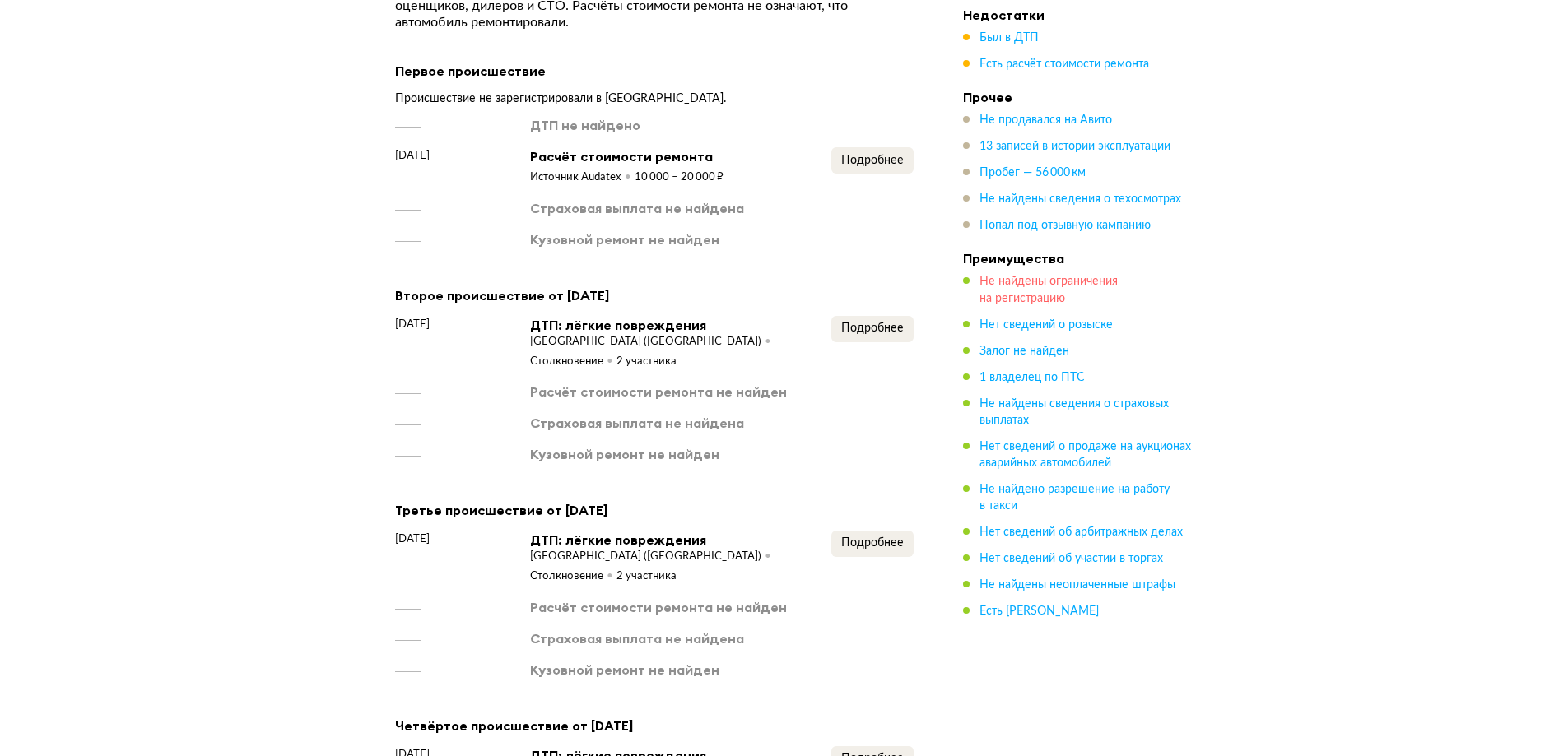
scroll to position [1399, 0]
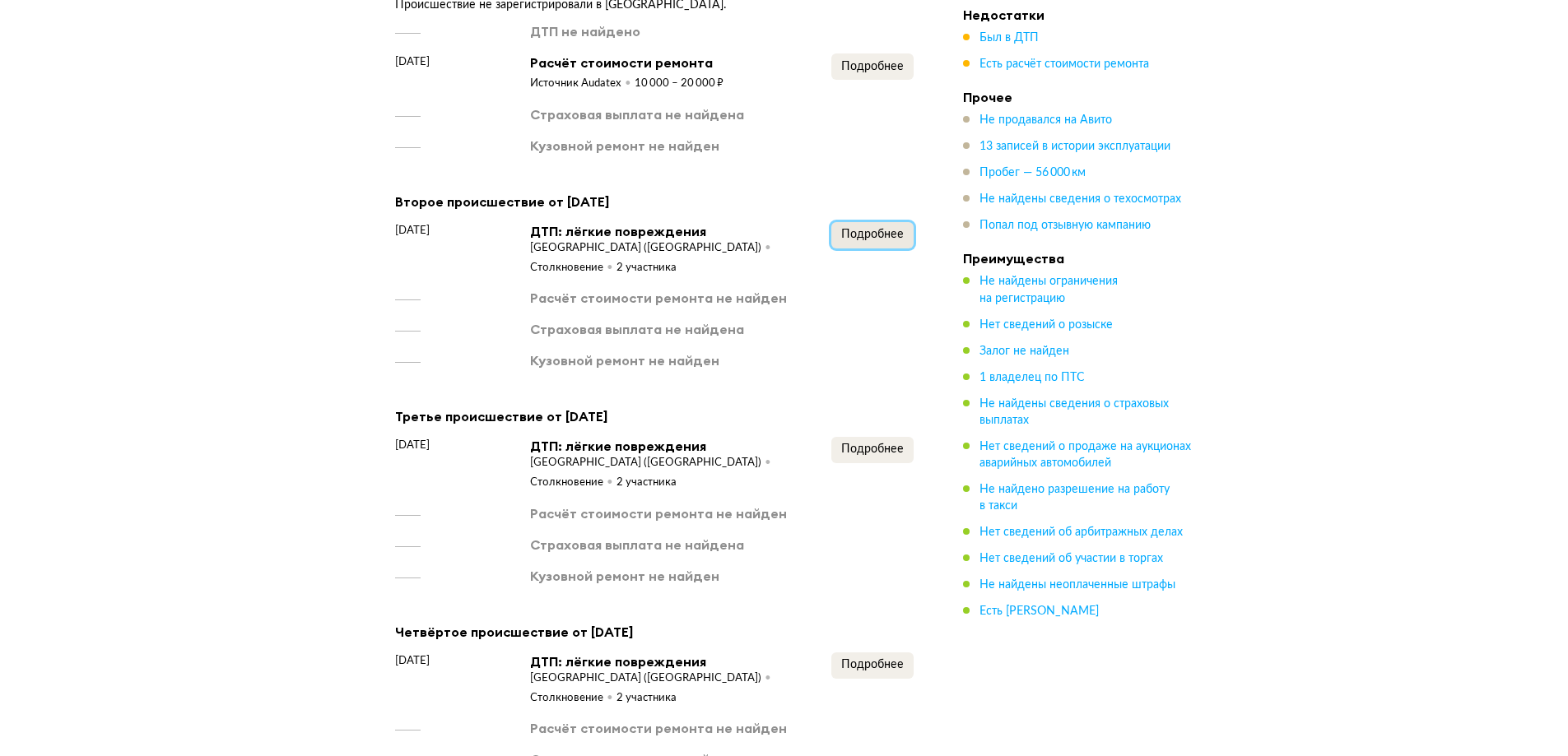
click at [887, 239] on span "Подробнее" at bounding box center [872, 234] width 62 height 11
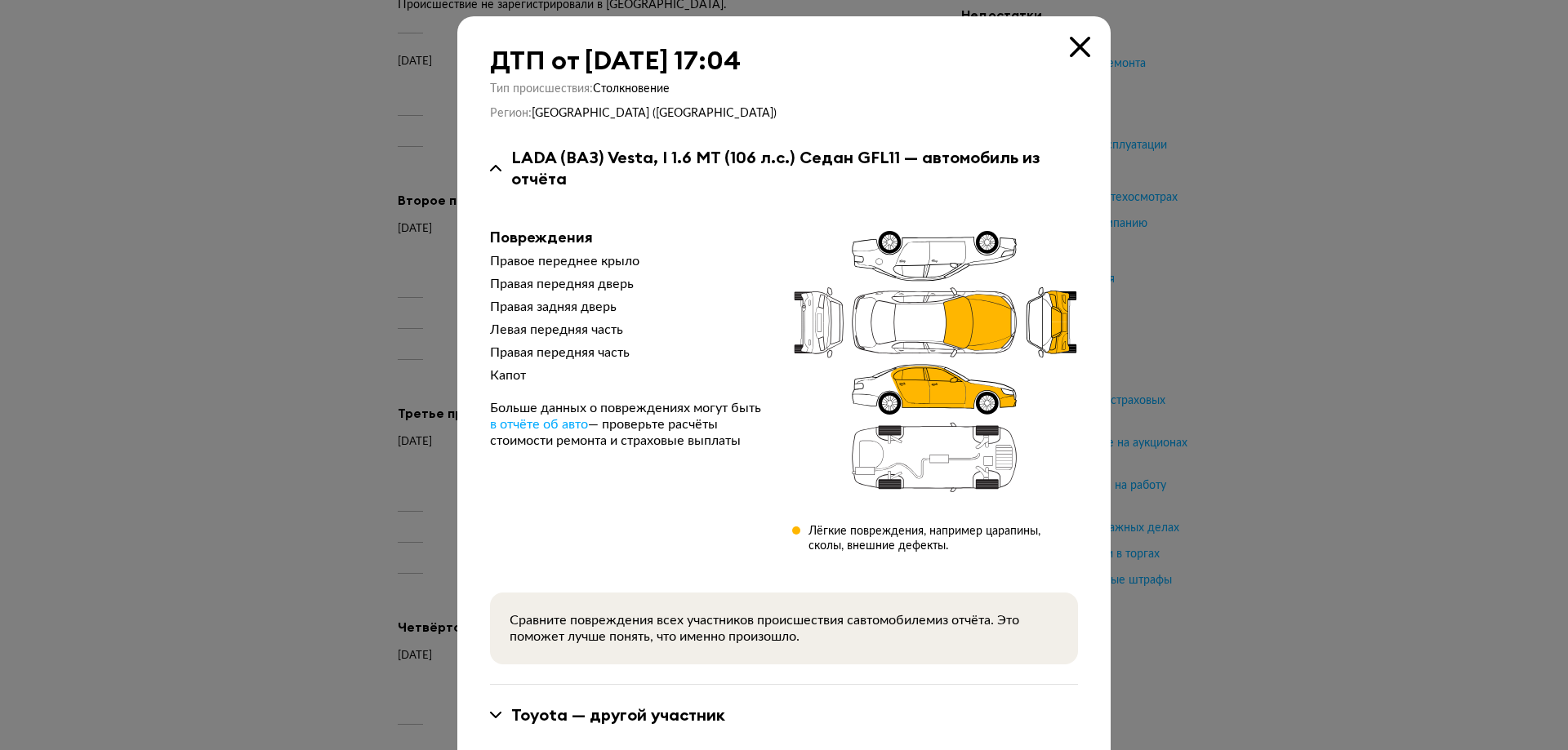
click at [1075, 48] on icon at bounding box center [1080, 46] width 20 height 20
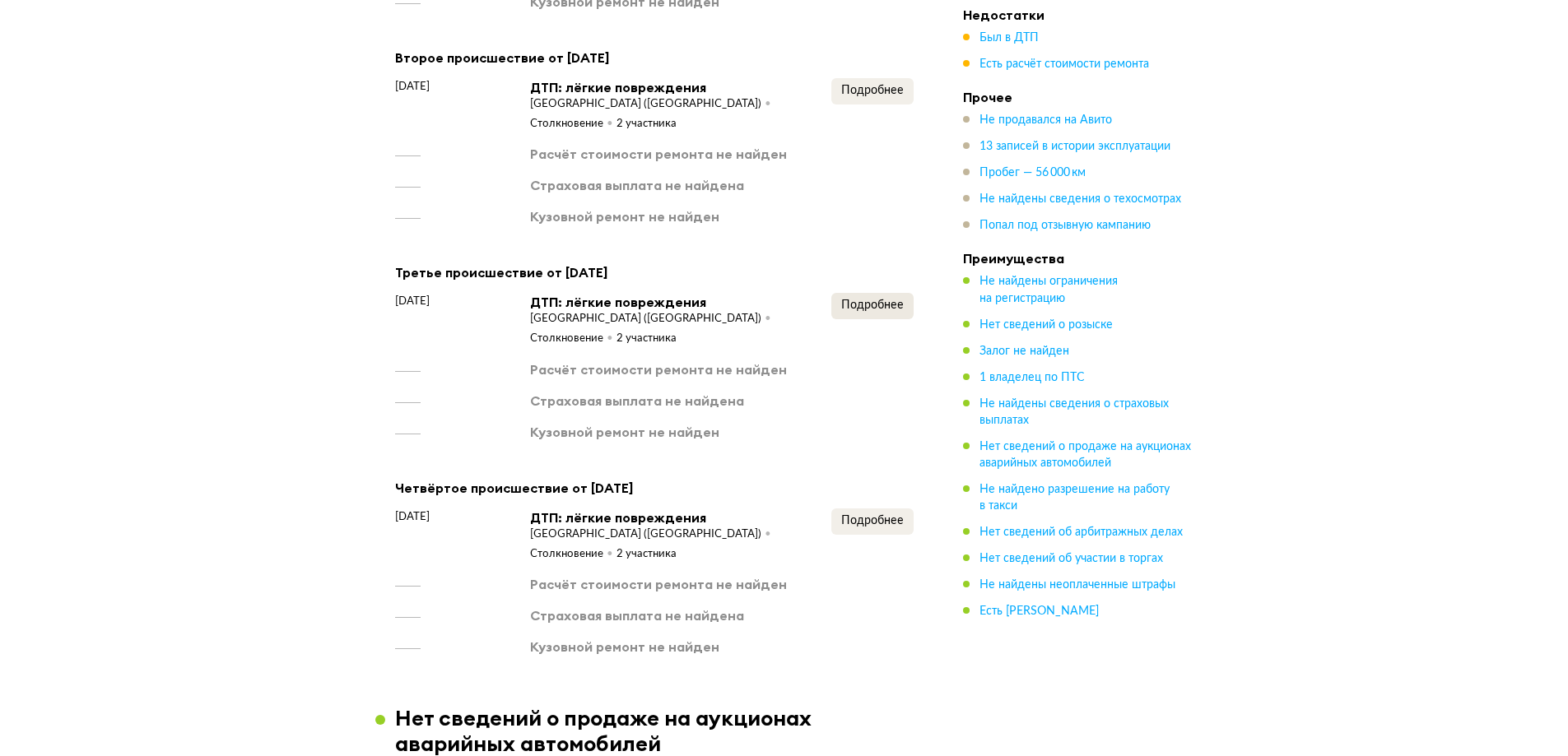
scroll to position [1563, 0]
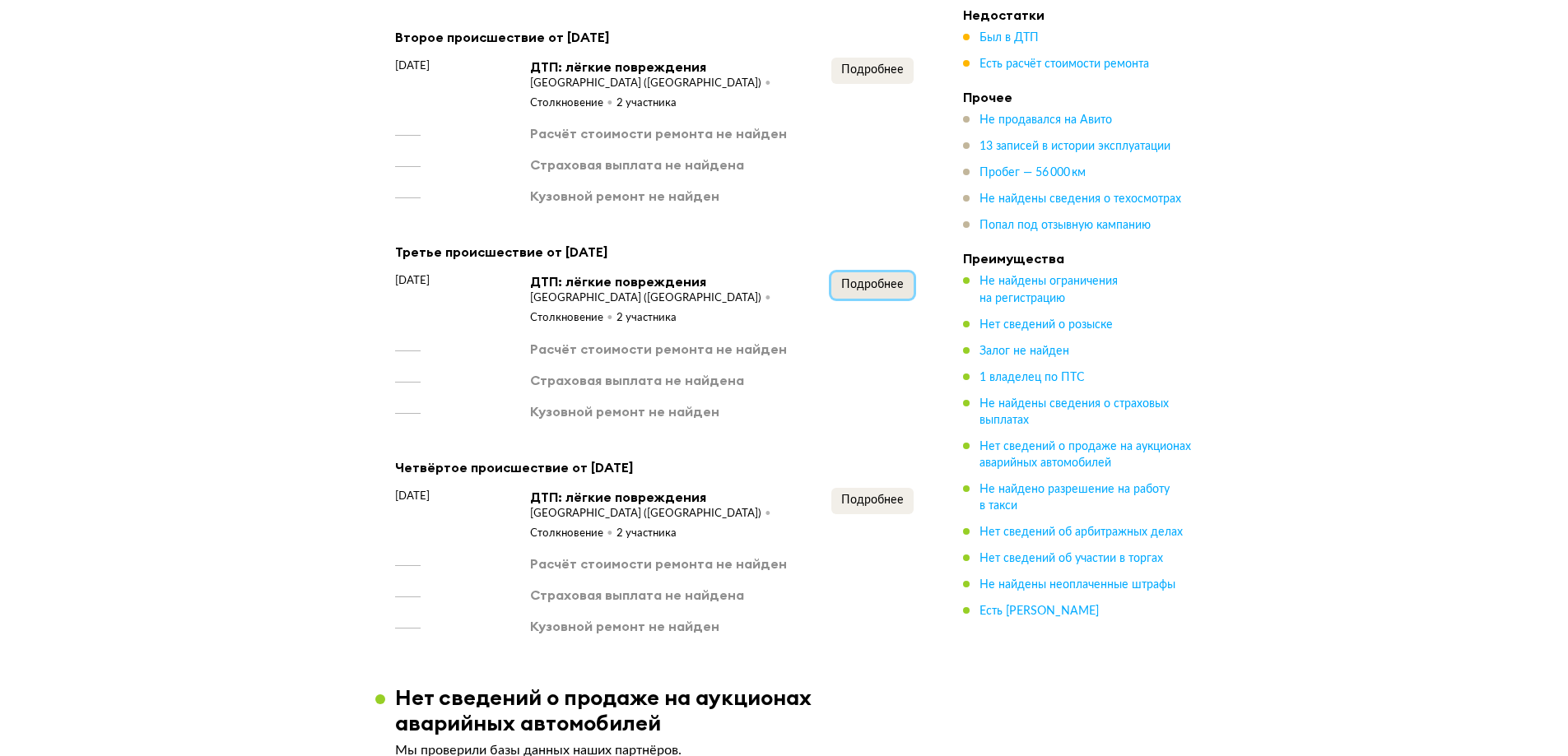
click at [865, 290] on span "Подробнее" at bounding box center [872, 284] width 62 height 11
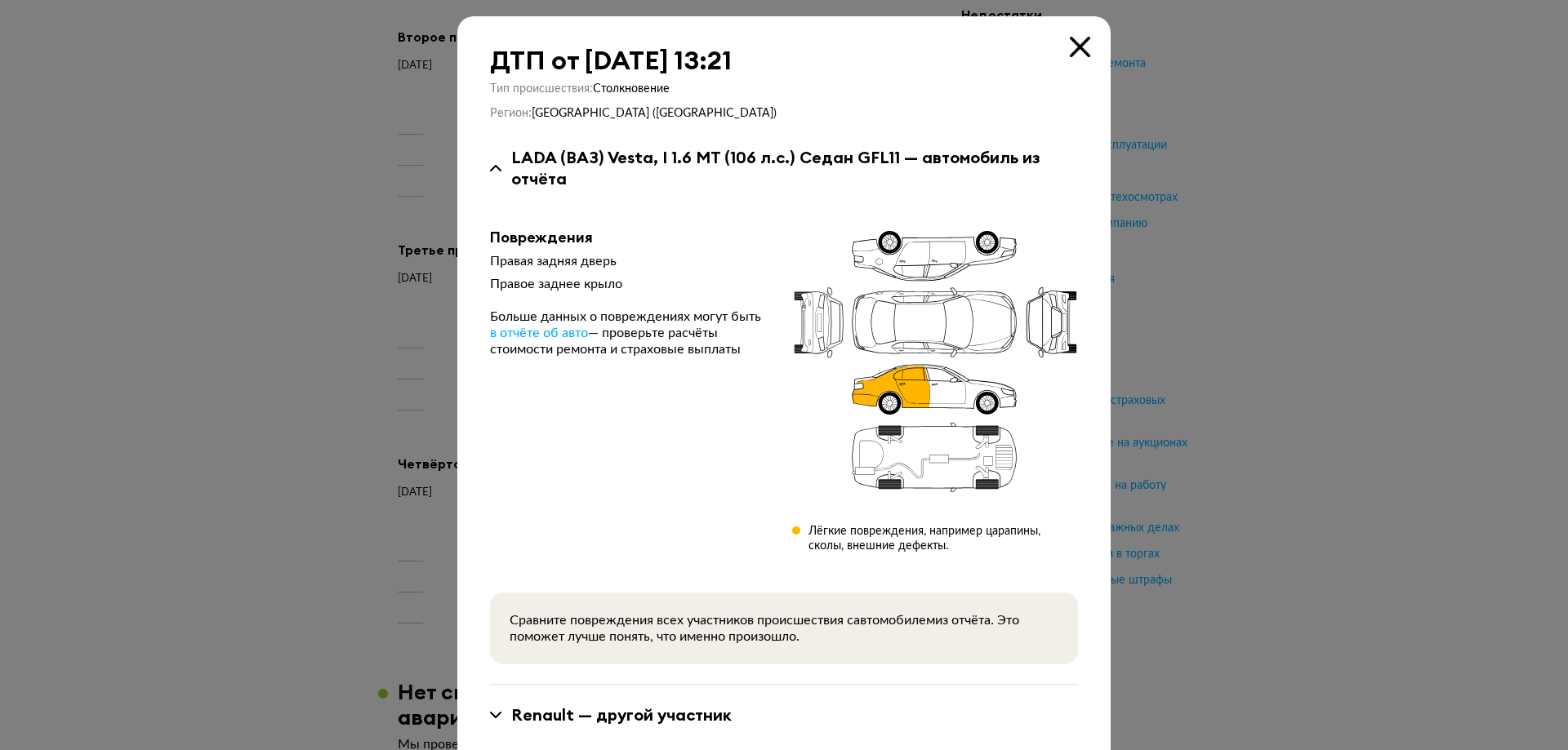
click at [1070, 40] on icon at bounding box center [1080, 46] width 20 height 20
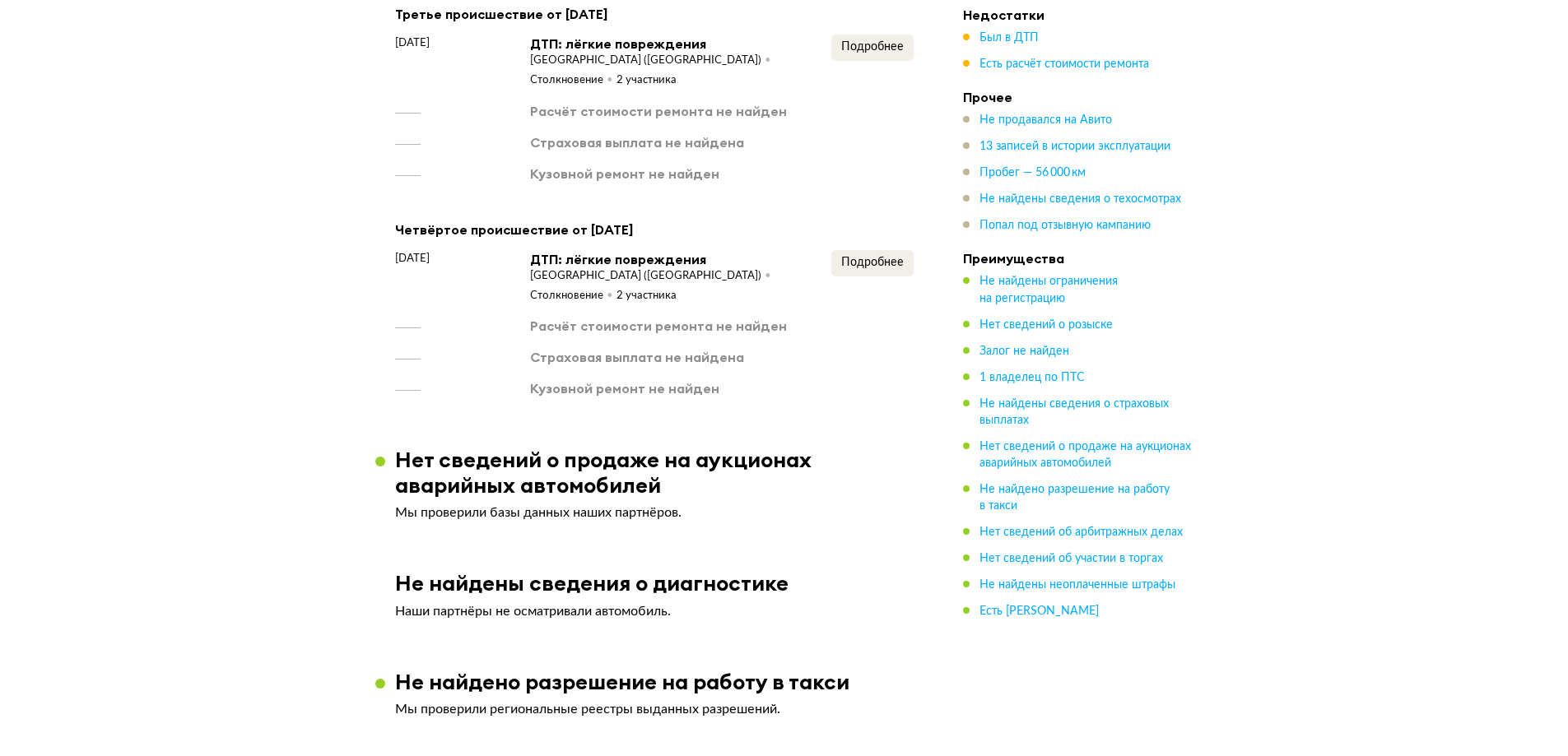
scroll to position [1810, 0]
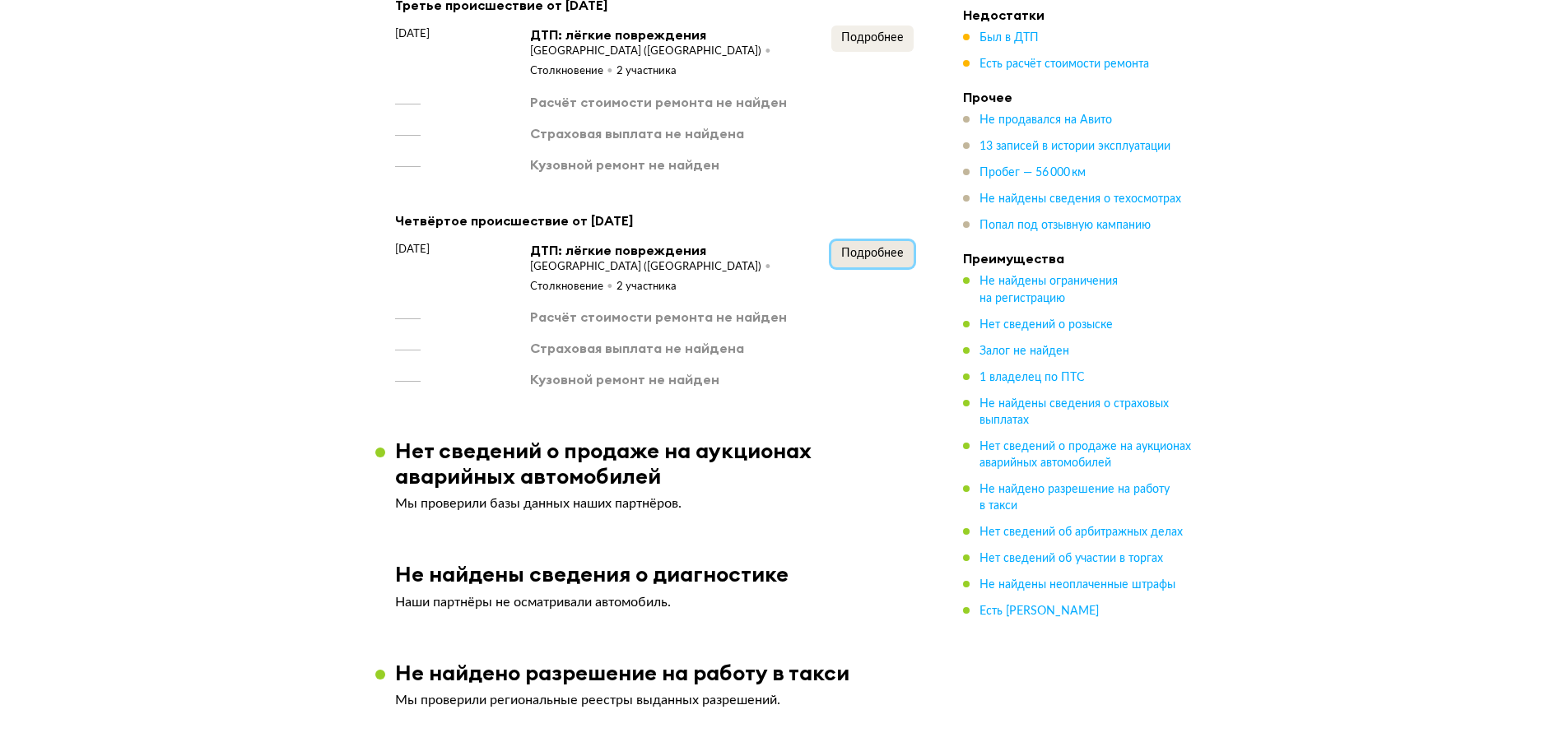
click at [877, 259] on span "Подробнее" at bounding box center [872, 253] width 62 height 11
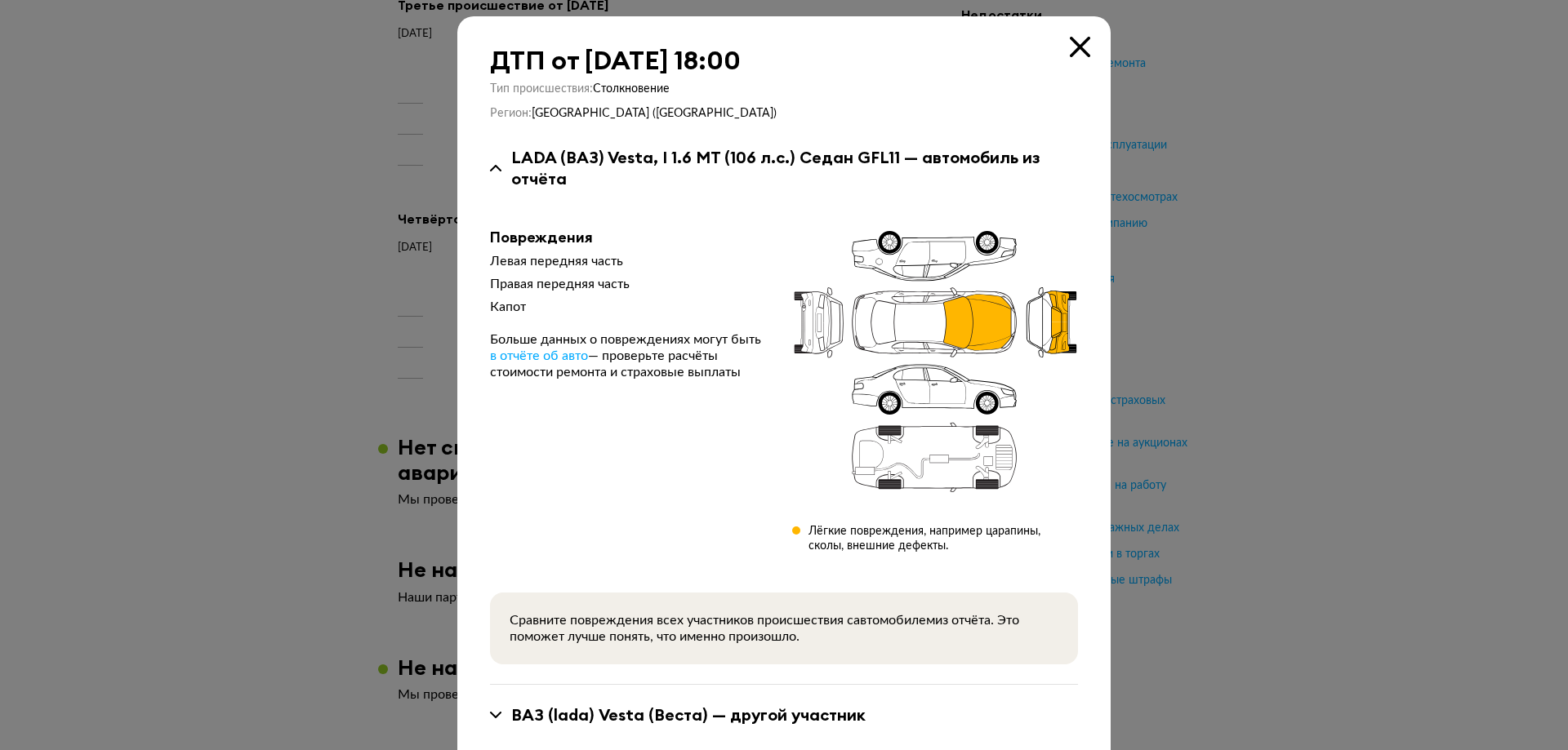
click at [1078, 47] on icon at bounding box center [1080, 46] width 20 height 20
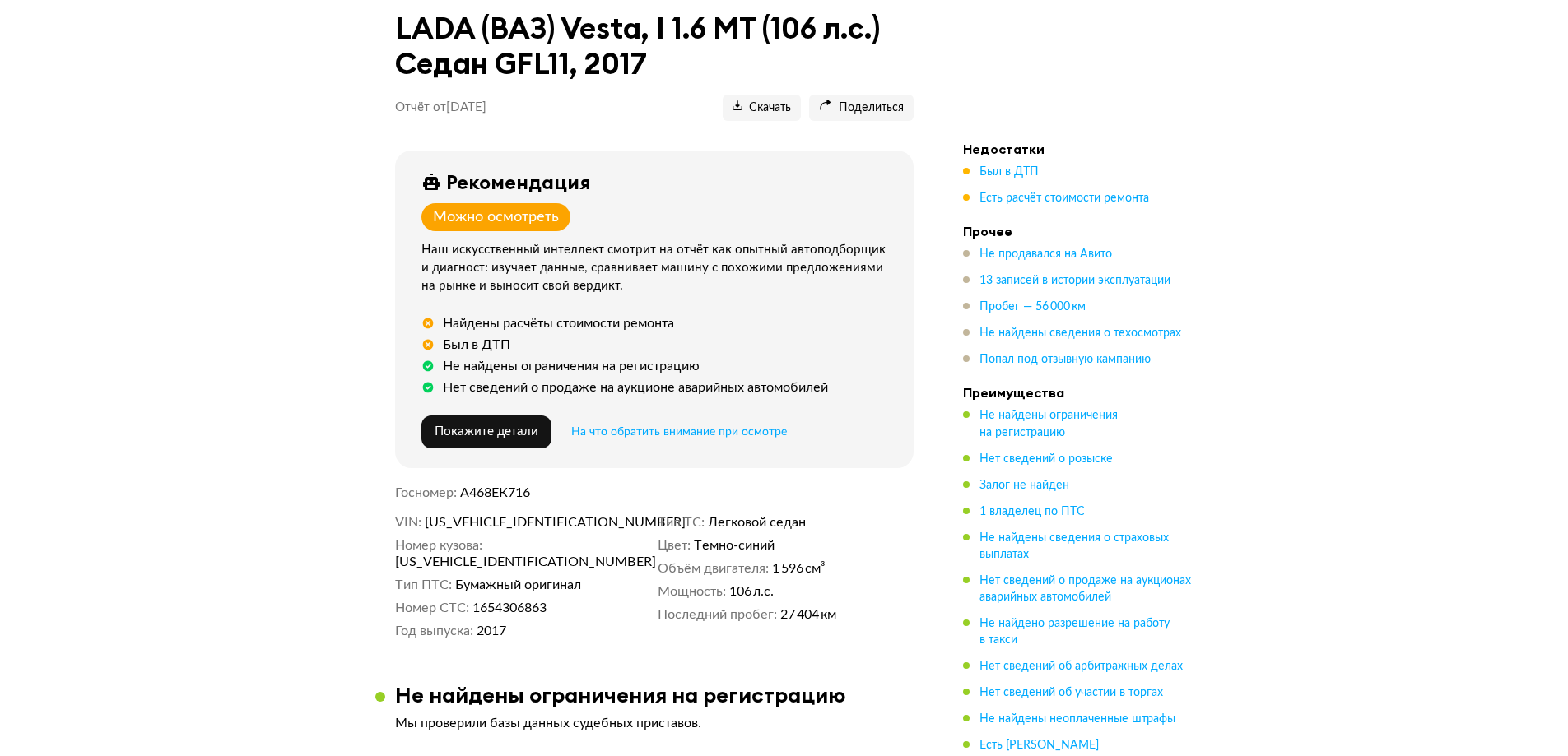
scroll to position [0, 0]
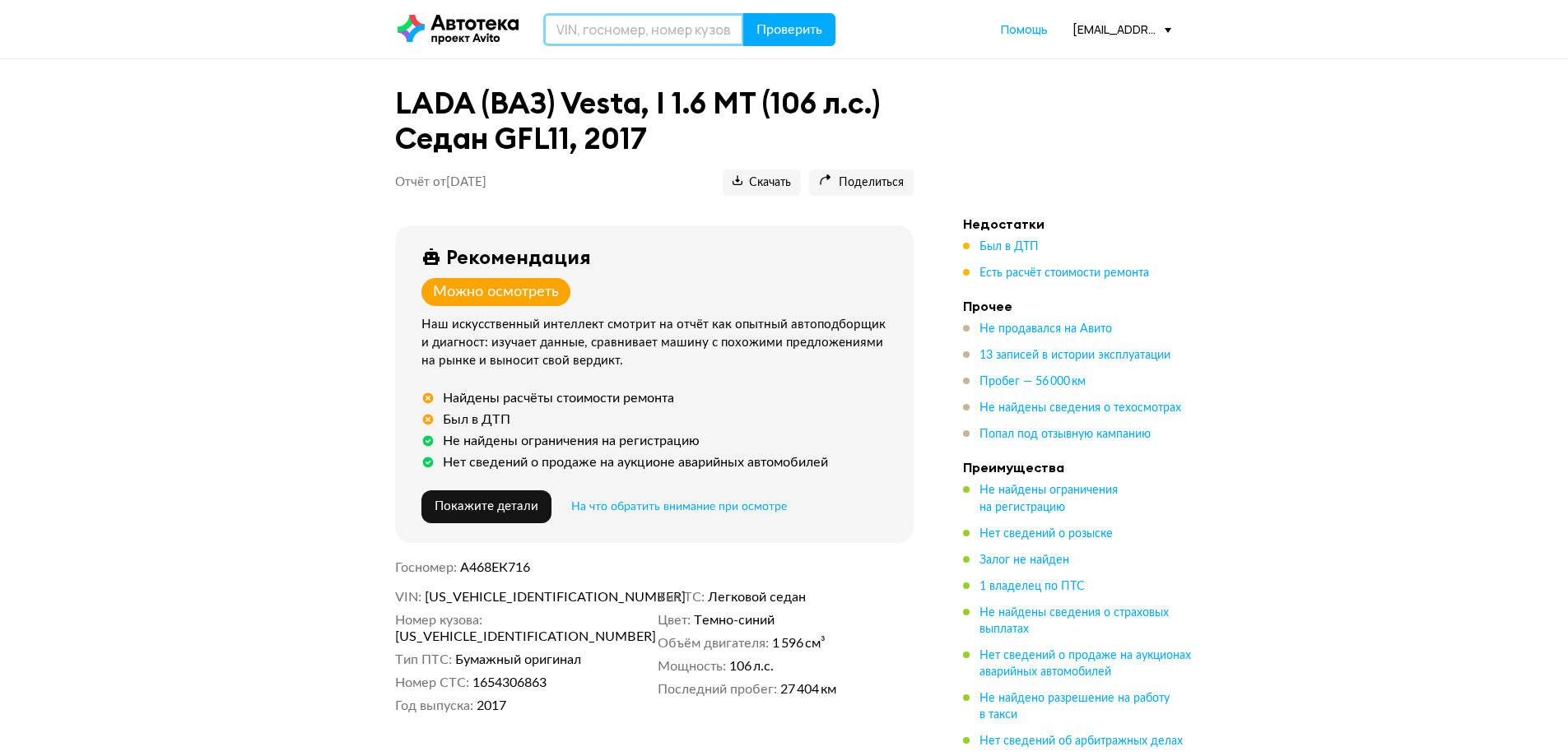
click at [586, 34] on input "text" at bounding box center [643, 30] width 201 height 33
paste input "[VEHICLE_IDENTIFICATION_NUMBER]"
type input "[VEHICLE_IDENTIFICATION_NUMBER]"
click at [774, 29] on span "Проверить" at bounding box center [789, 29] width 66 height 13
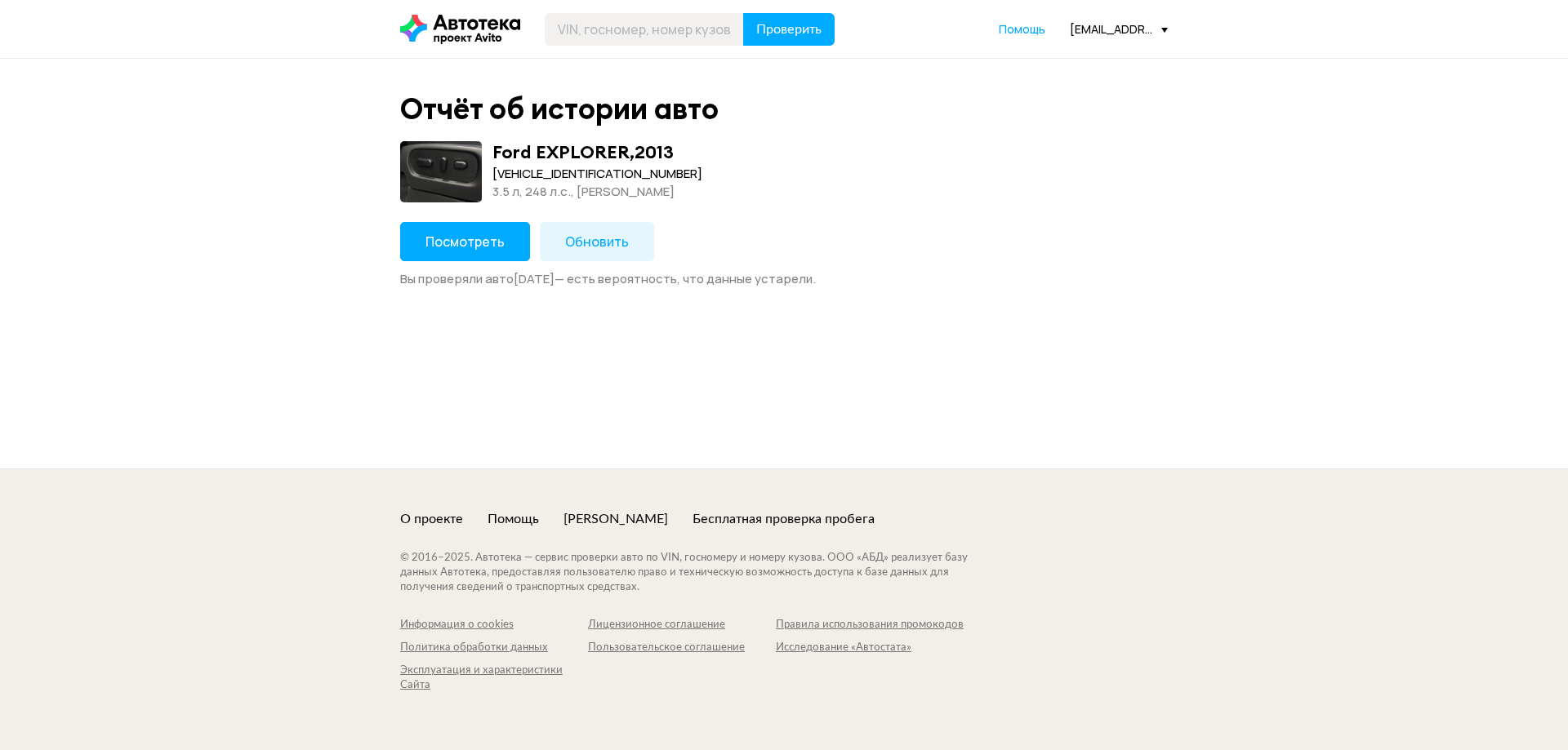
click at [448, 257] on button "Посмотреть" at bounding box center [465, 241] width 130 height 39
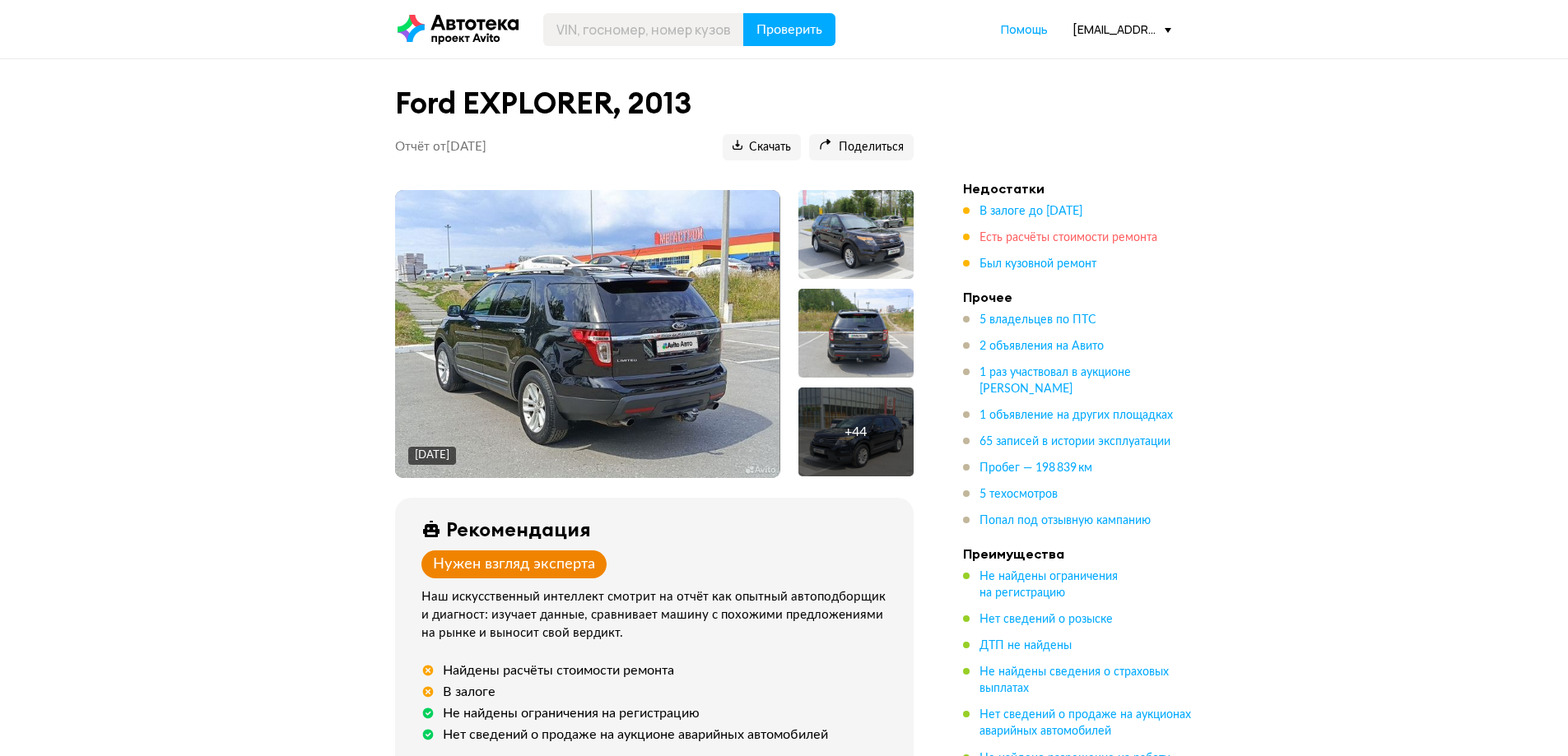
click at [1011, 242] on span "Есть расчёты стоимости ремонта" at bounding box center [1068, 238] width 178 height 11
click at [587, 27] on input "text" at bounding box center [643, 30] width 201 height 33
paste input "[VEHICLE_IDENTIFICATION_NUMBER]"
type input "[VEHICLE_IDENTIFICATION_NUMBER]"
click at [771, 25] on span "Проверить" at bounding box center [789, 29] width 66 height 13
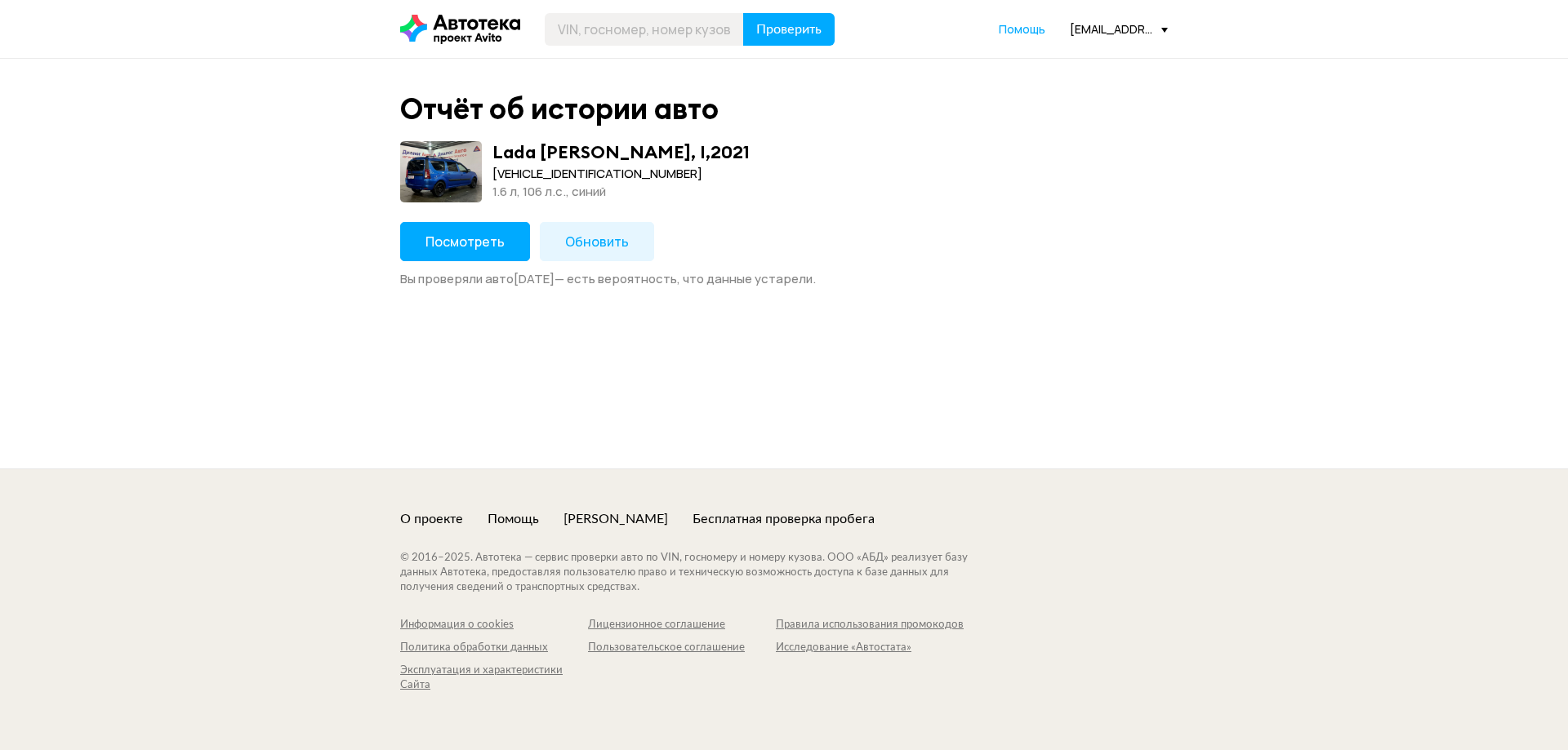
click at [474, 228] on button "Посмотреть" at bounding box center [465, 241] width 130 height 39
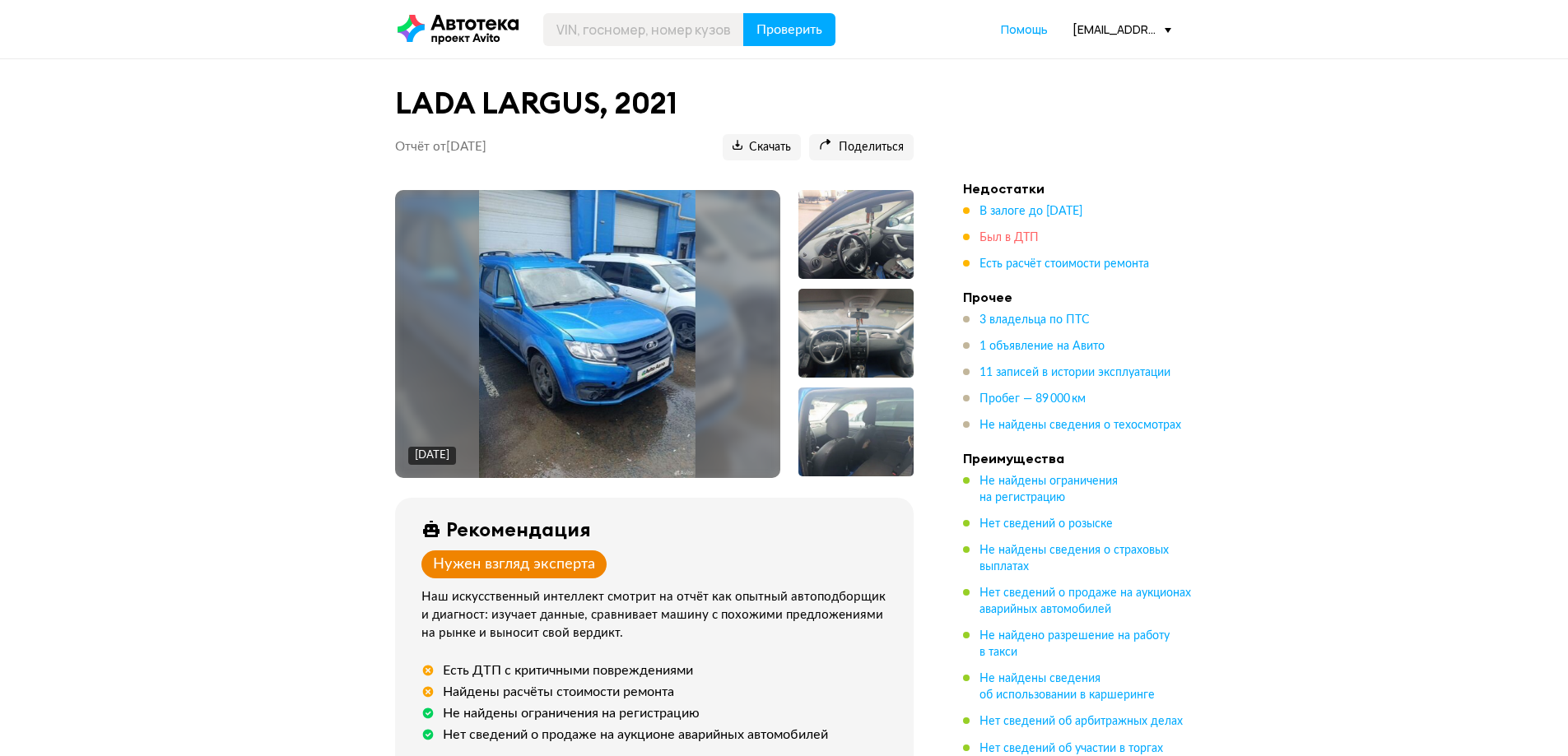
click at [1006, 236] on span "Был в ДТП" at bounding box center [1009, 238] width 60 height 11
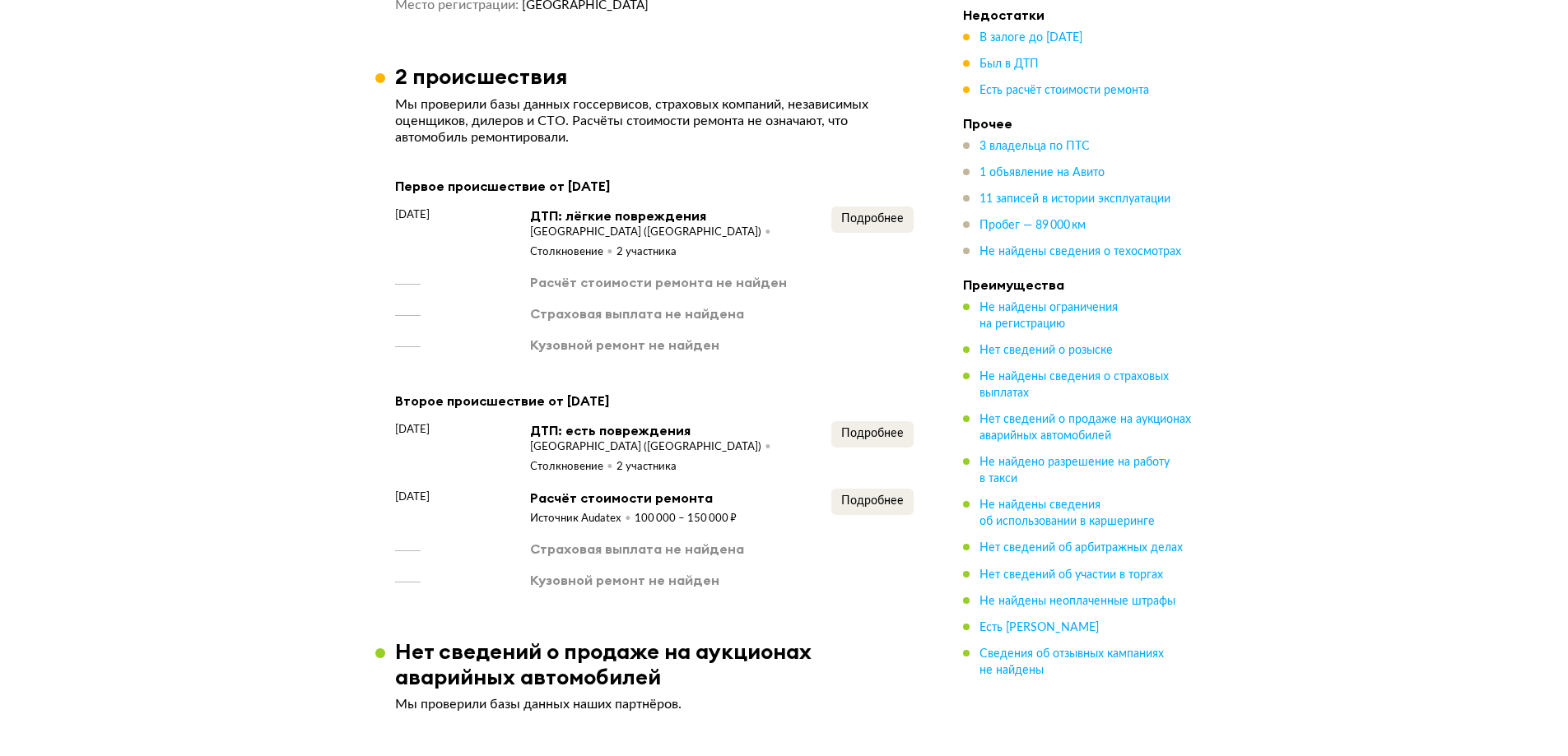
scroll to position [1891, 0]
